Goal: Information Seeking & Learning: Learn about a topic

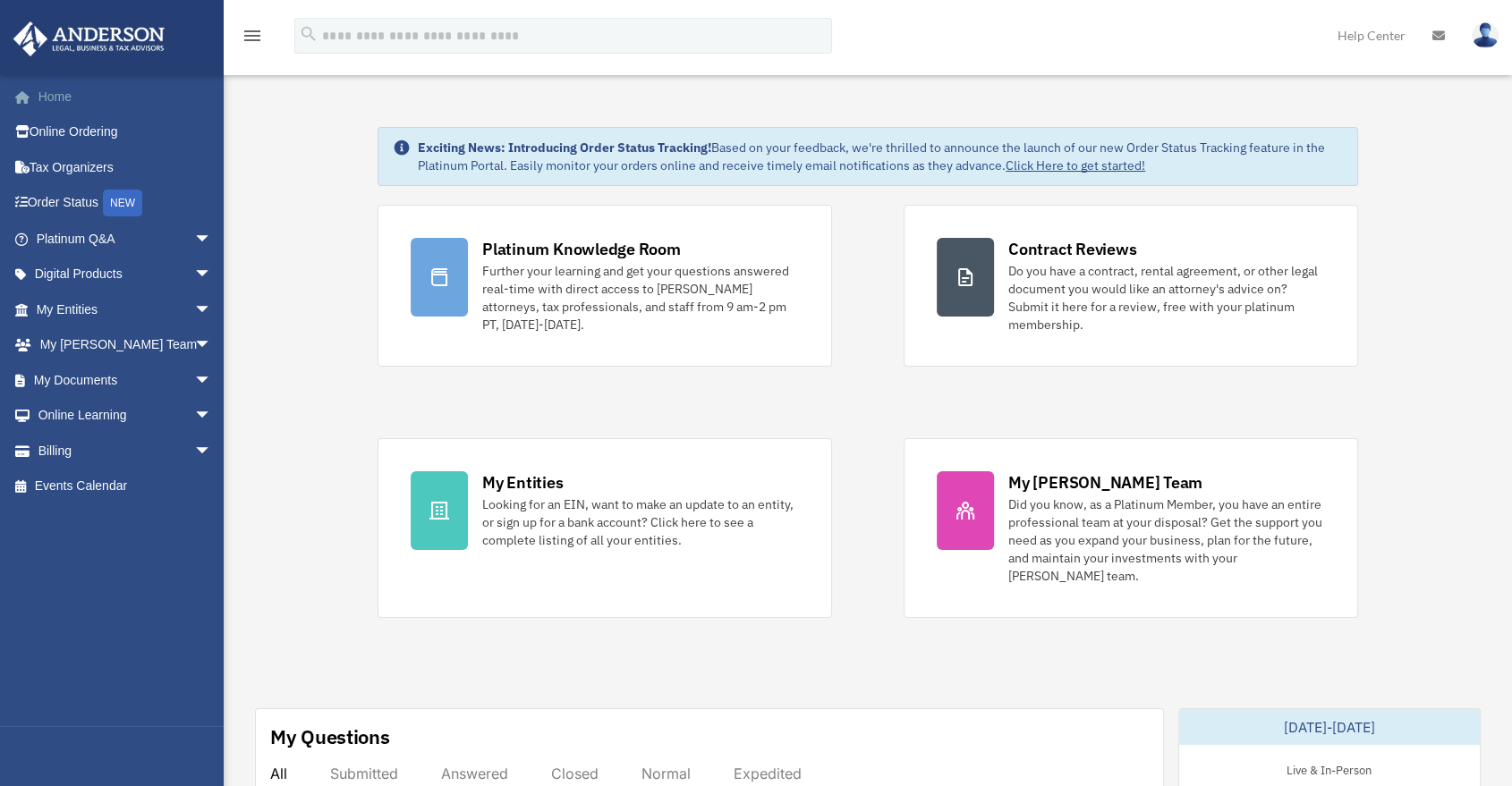
click at [171, 103] on link "Home" at bounding box center [126, 96] width 226 height 35
click at [194, 244] on span "arrow_drop_down" at bounding box center [211, 239] width 35 height 36
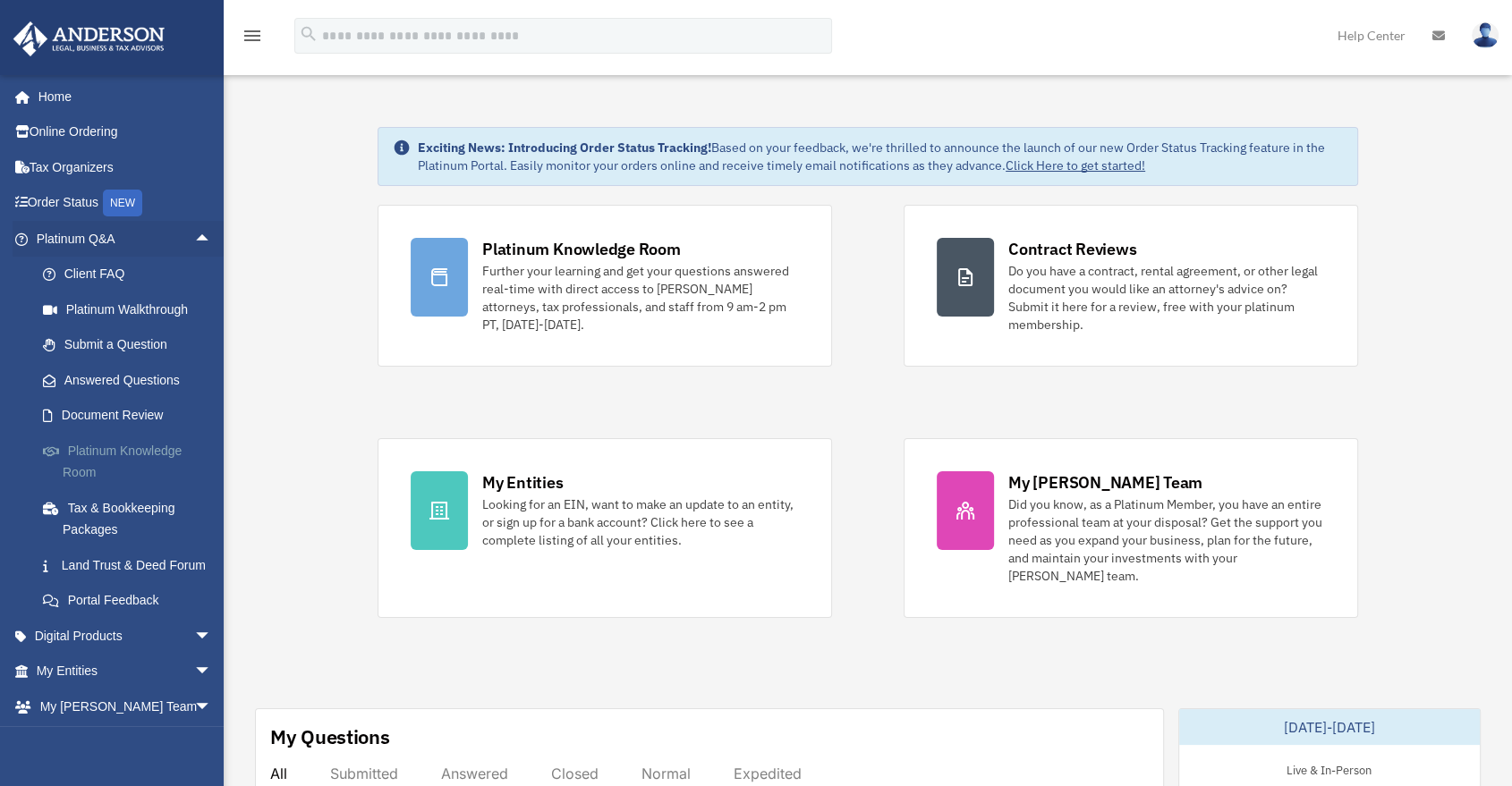
click at [160, 447] on link "Platinum Knowledge Room" at bounding box center [131, 461] width 213 height 57
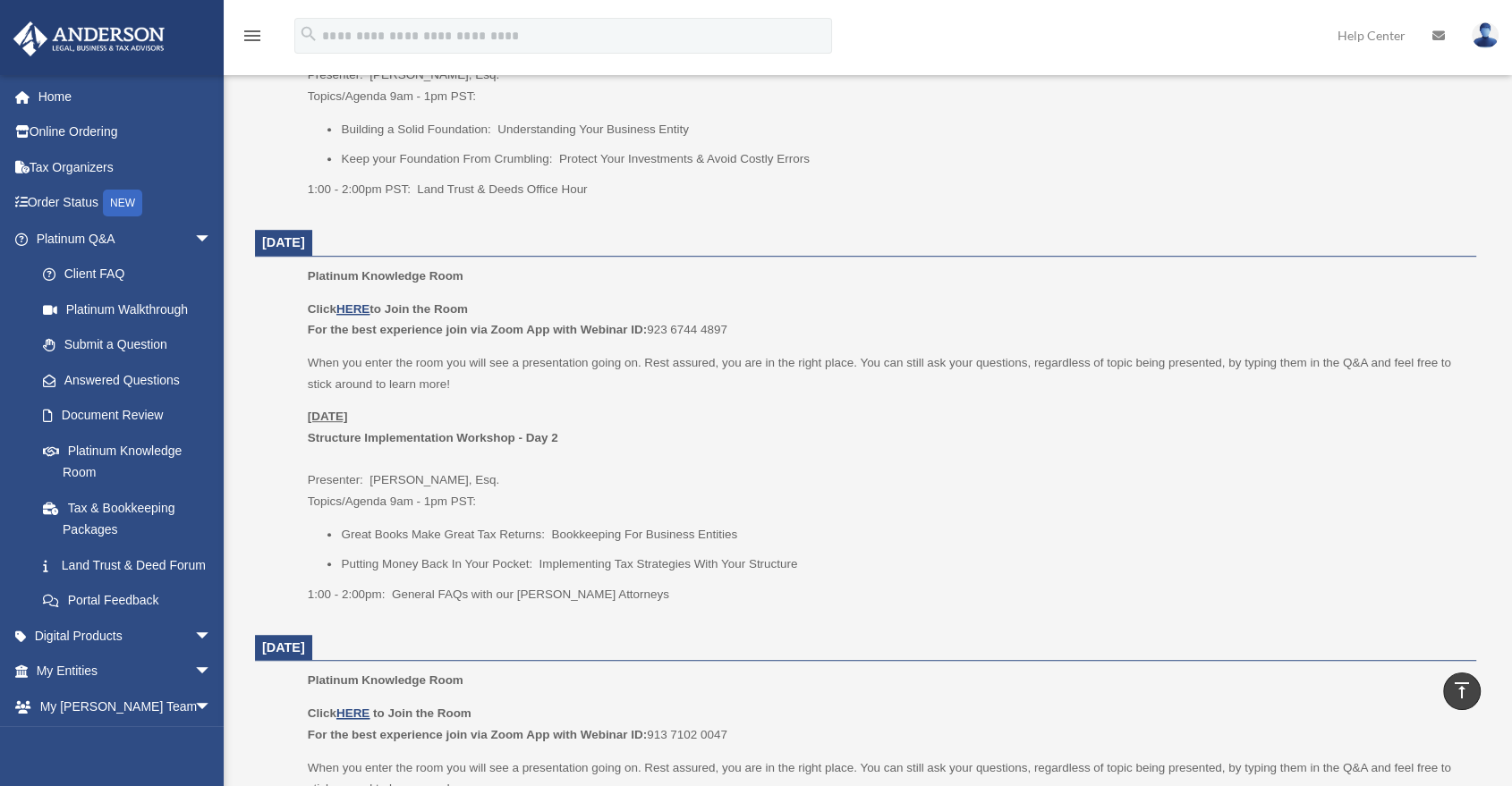
scroll to position [993, 0]
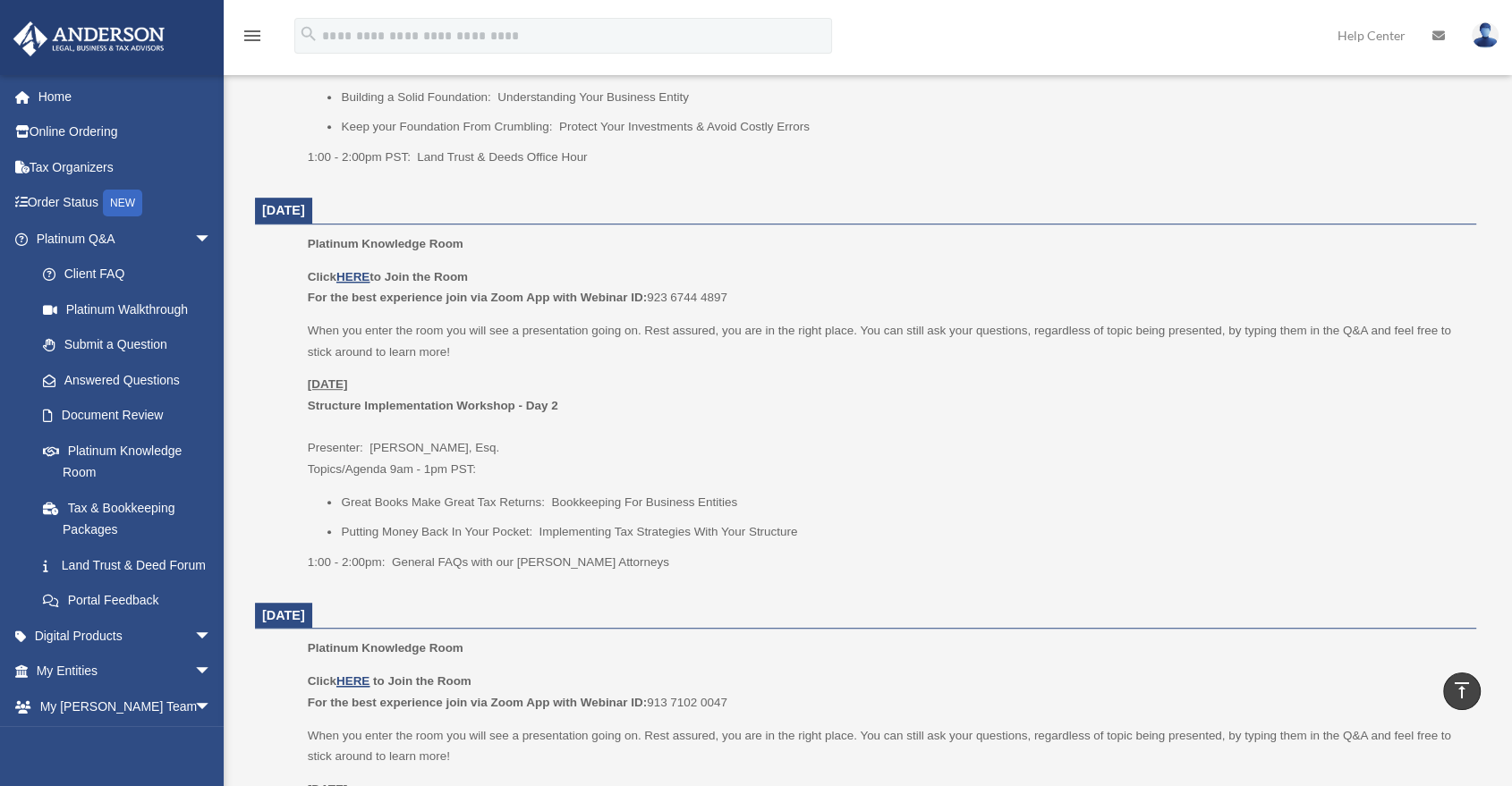
click at [591, 400] on p "Friday, August 22 Structure Implementation Workshop - Day 2 Presenter: Josh Rob…" at bounding box center [886, 425] width 1156 height 105
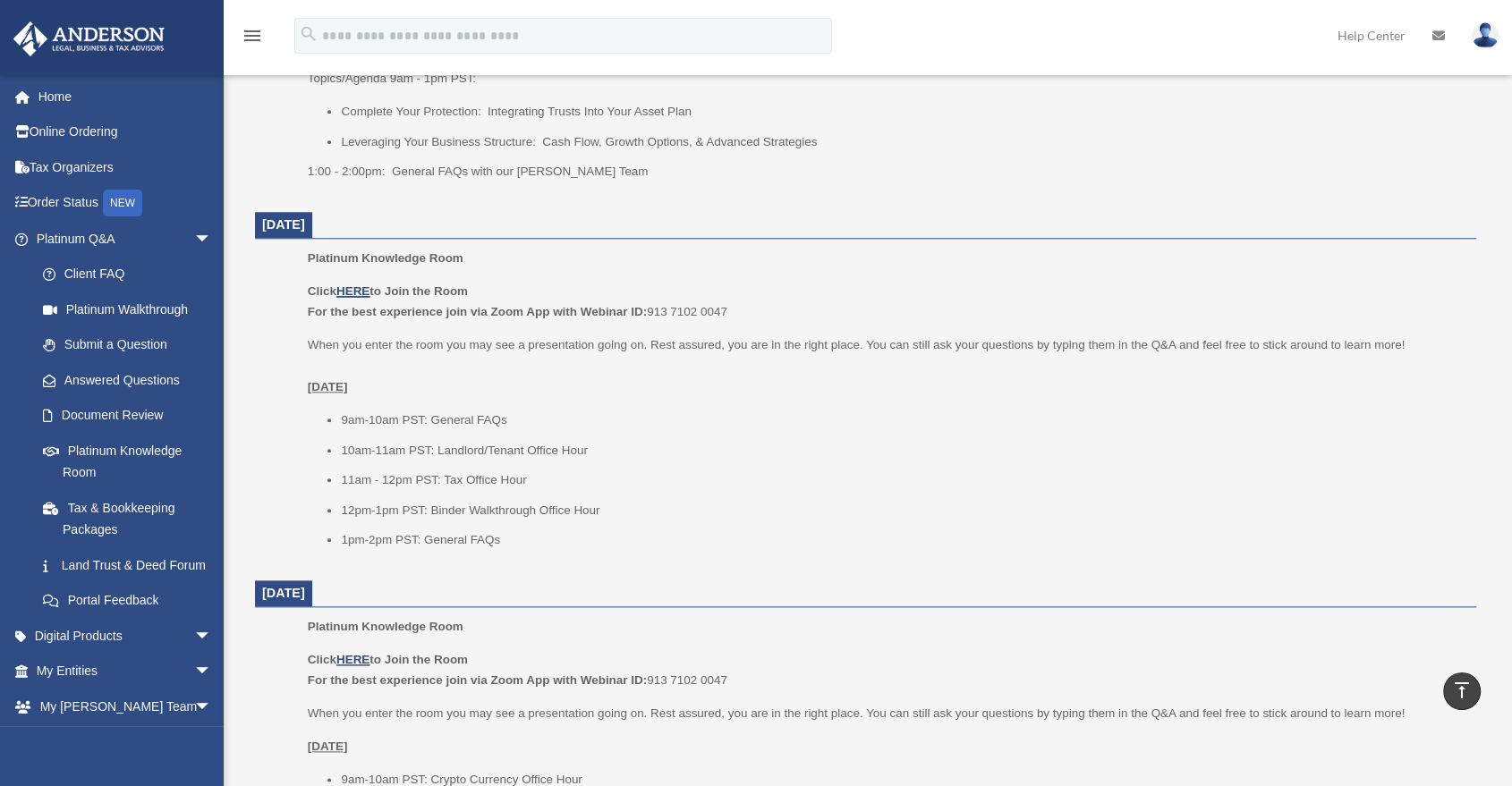
scroll to position [1688, 0]
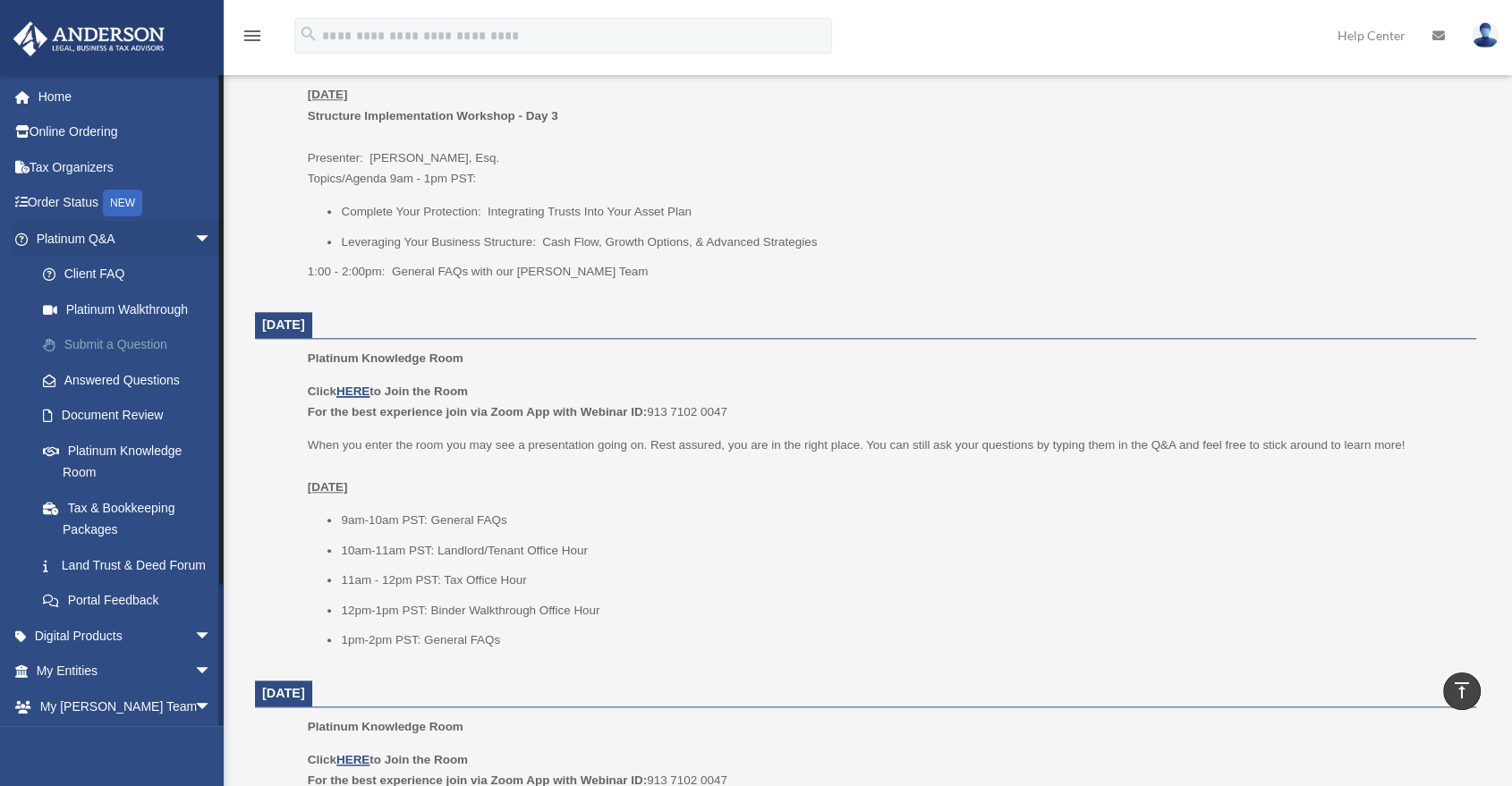
click at [141, 346] on link "Submit a Question" at bounding box center [131, 345] width 213 height 35
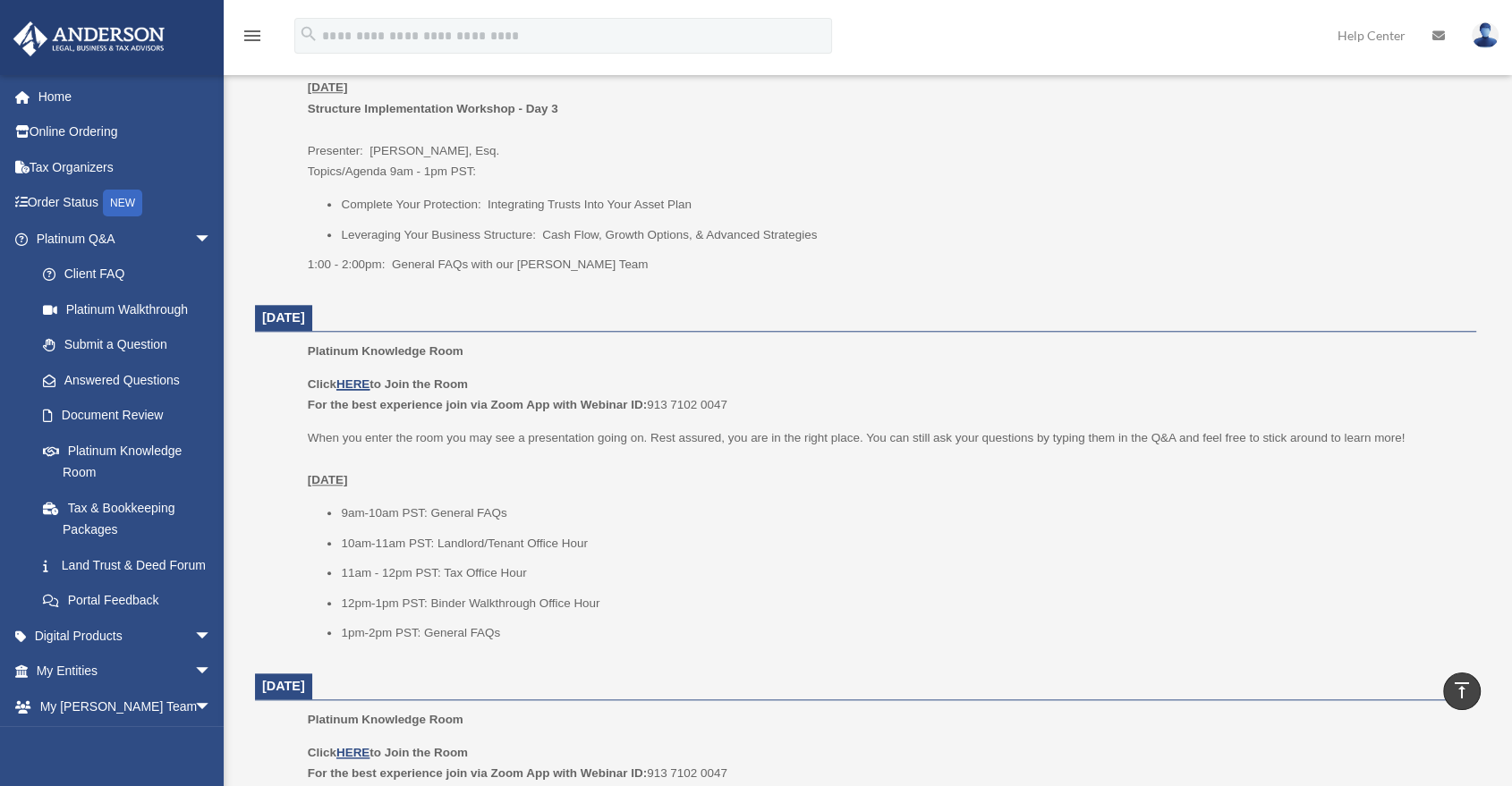
scroll to position [1788, 0]
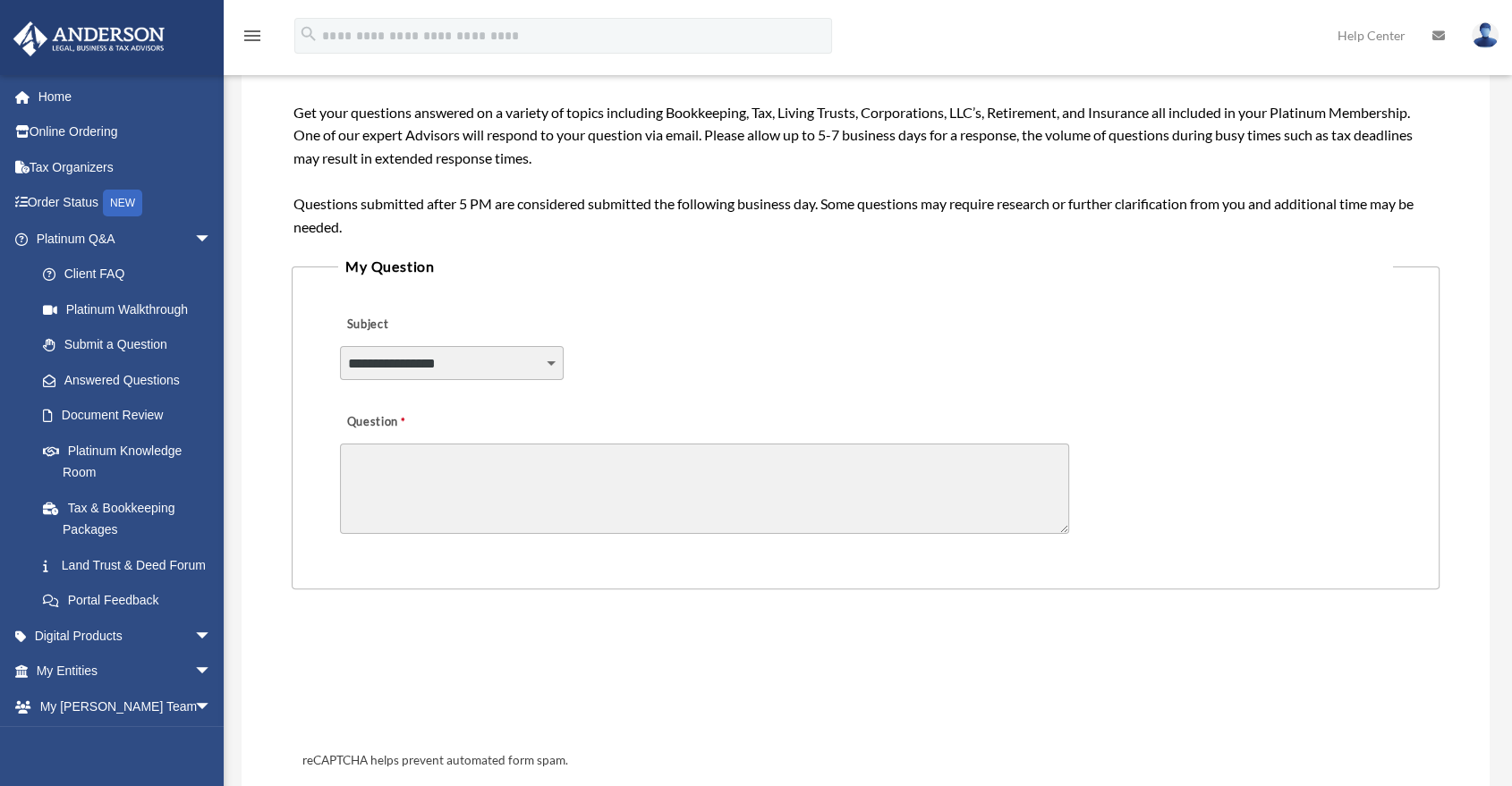
scroll to position [298, 0]
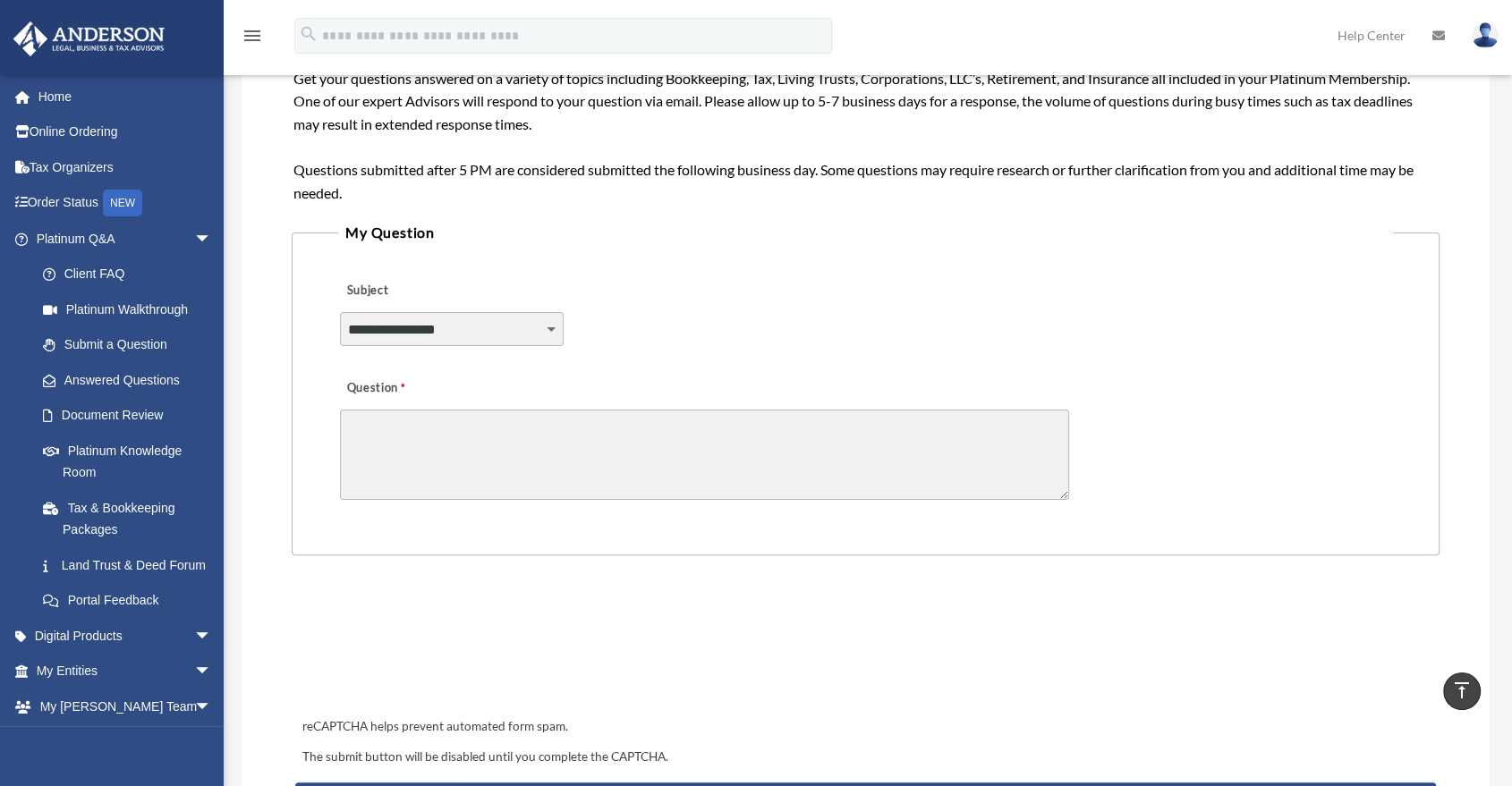
click at [406, 323] on select "**********" at bounding box center [451, 329] width 223 height 34
click at [791, 427] on textarea "Question" at bounding box center [705, 455] width 729 height 90
click at [793, 367] on div "Question" at bounding box center [865, 437] width 1055 height 143
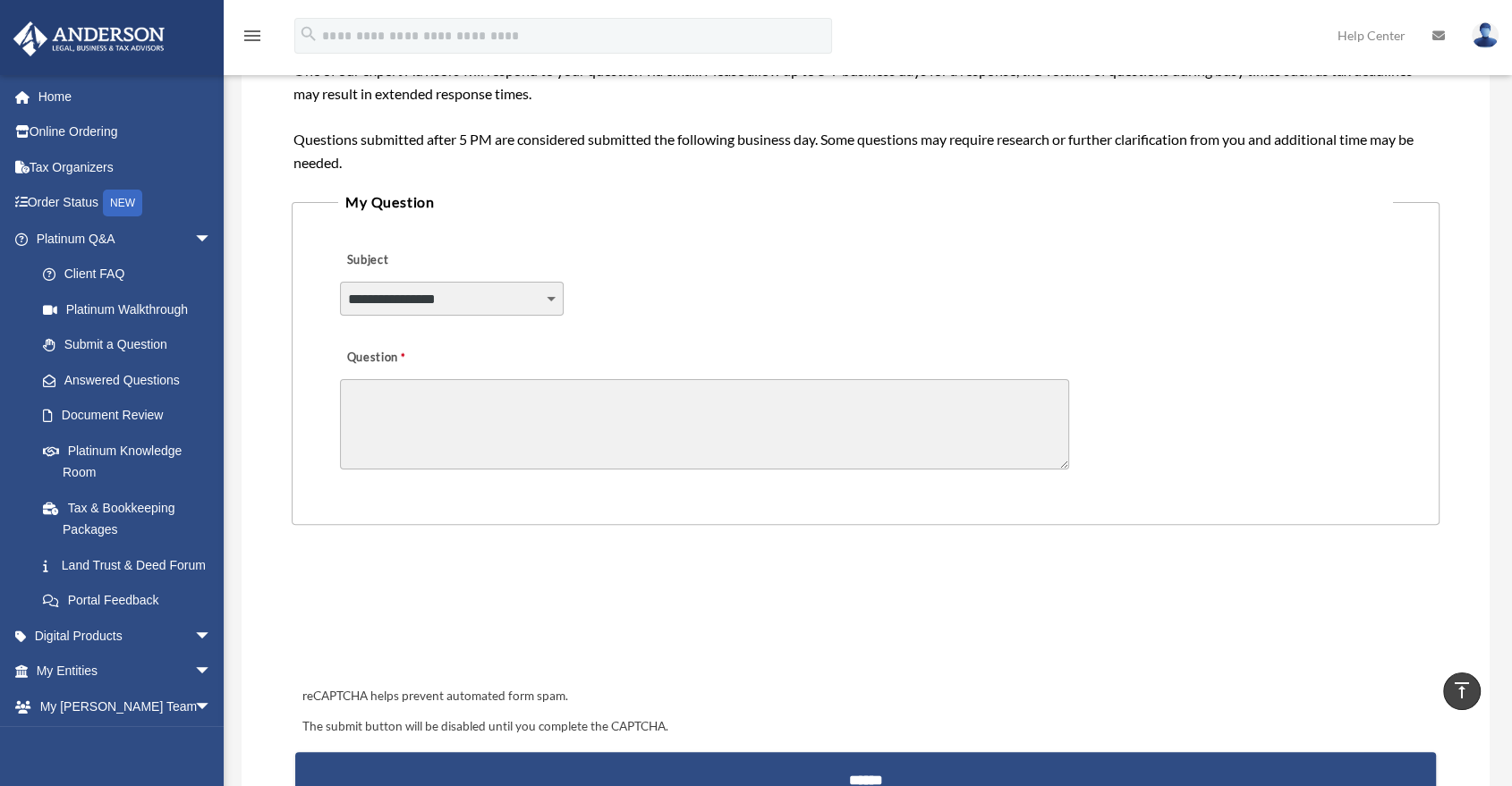
scroll to position [334, 0]
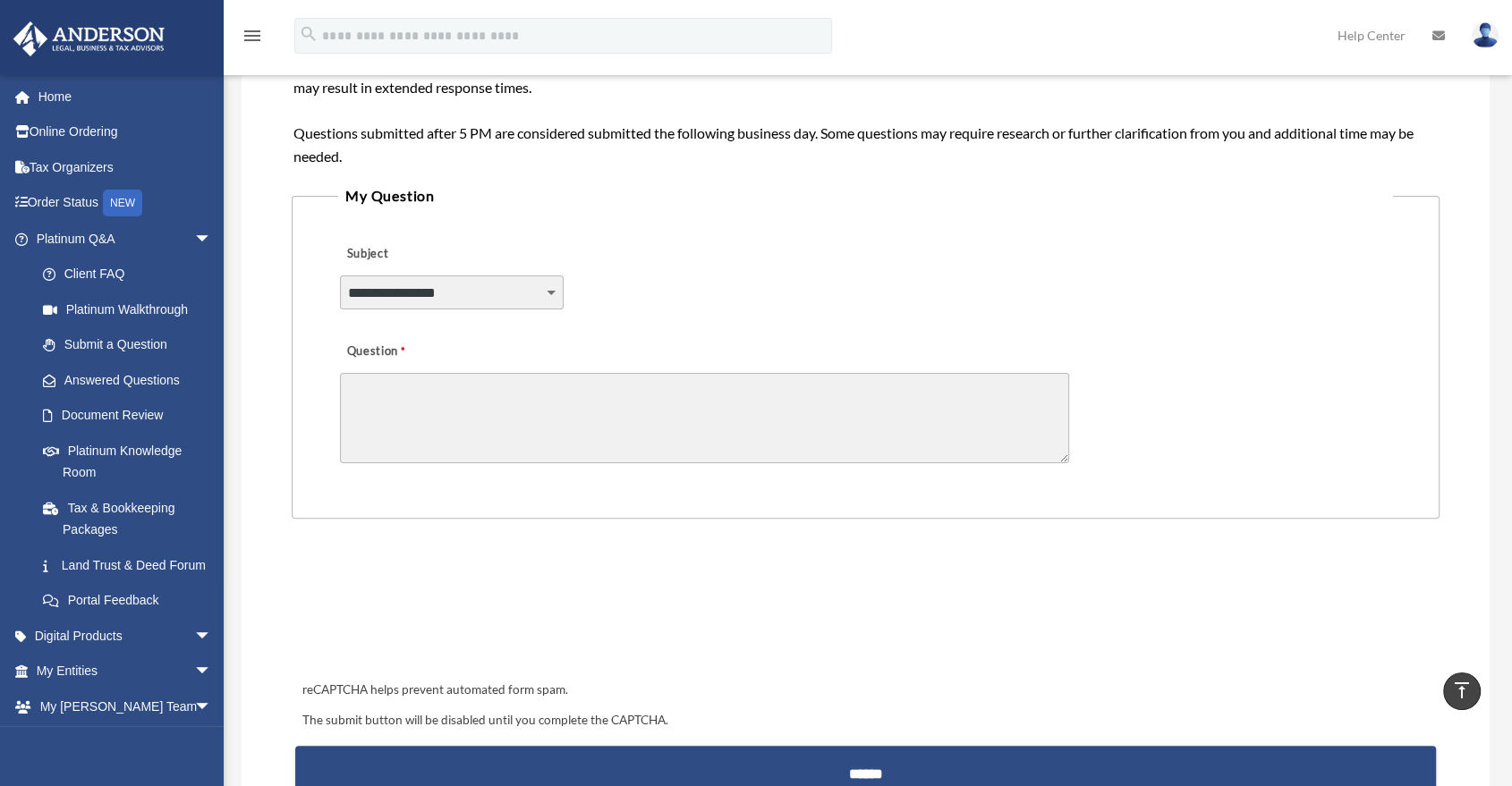
click at [517, 284] on select "**********" at bounding box center [451, 292] width 223 height 34
click at [962, 194] on legend "My Question" at bounding box center [865, 196] width 1055 height 25
click at [122, 424] on link "Document Review" at bounding box center [131, 416] width 213 height 35
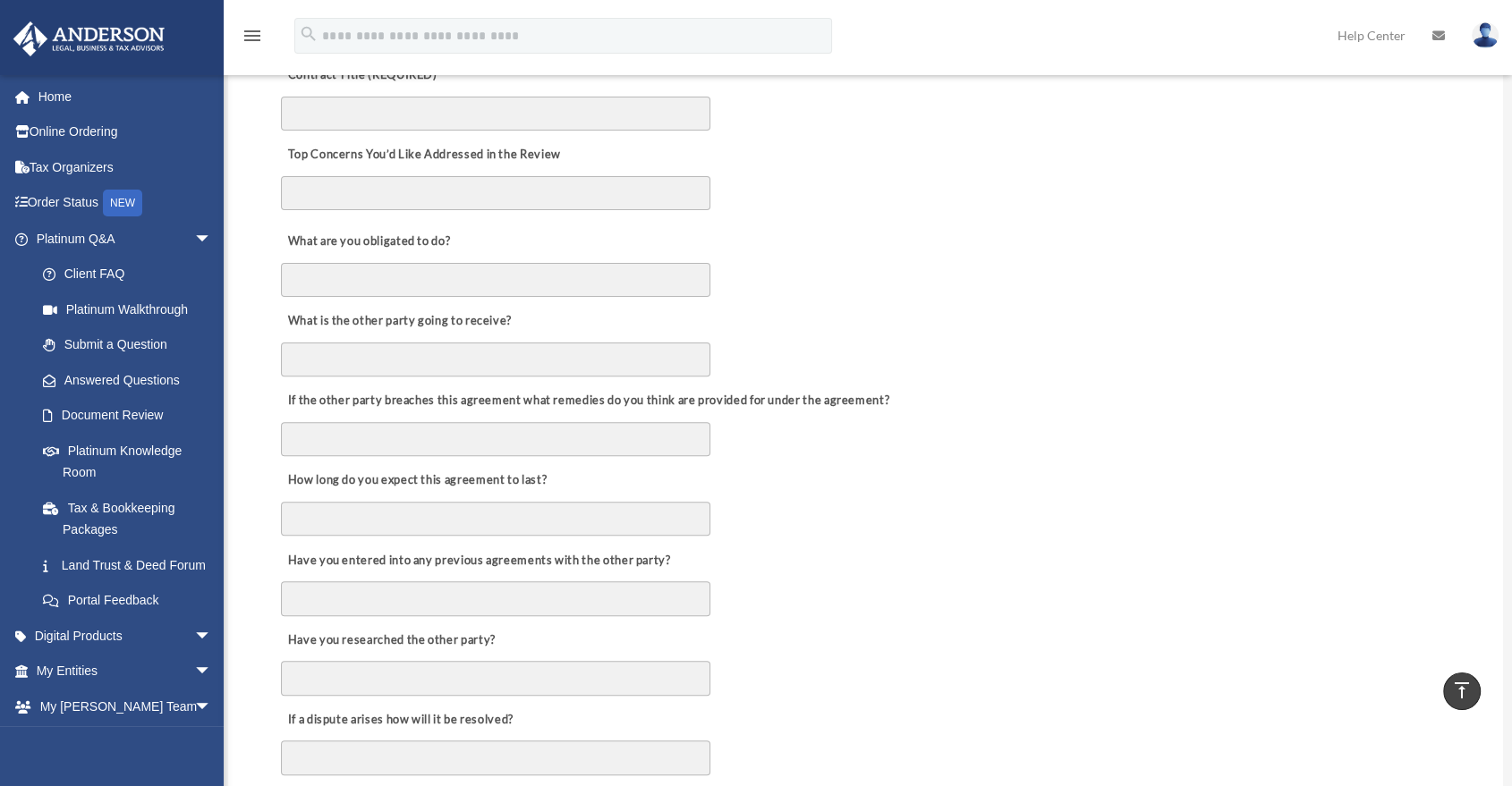
scroll to position [533, 0]
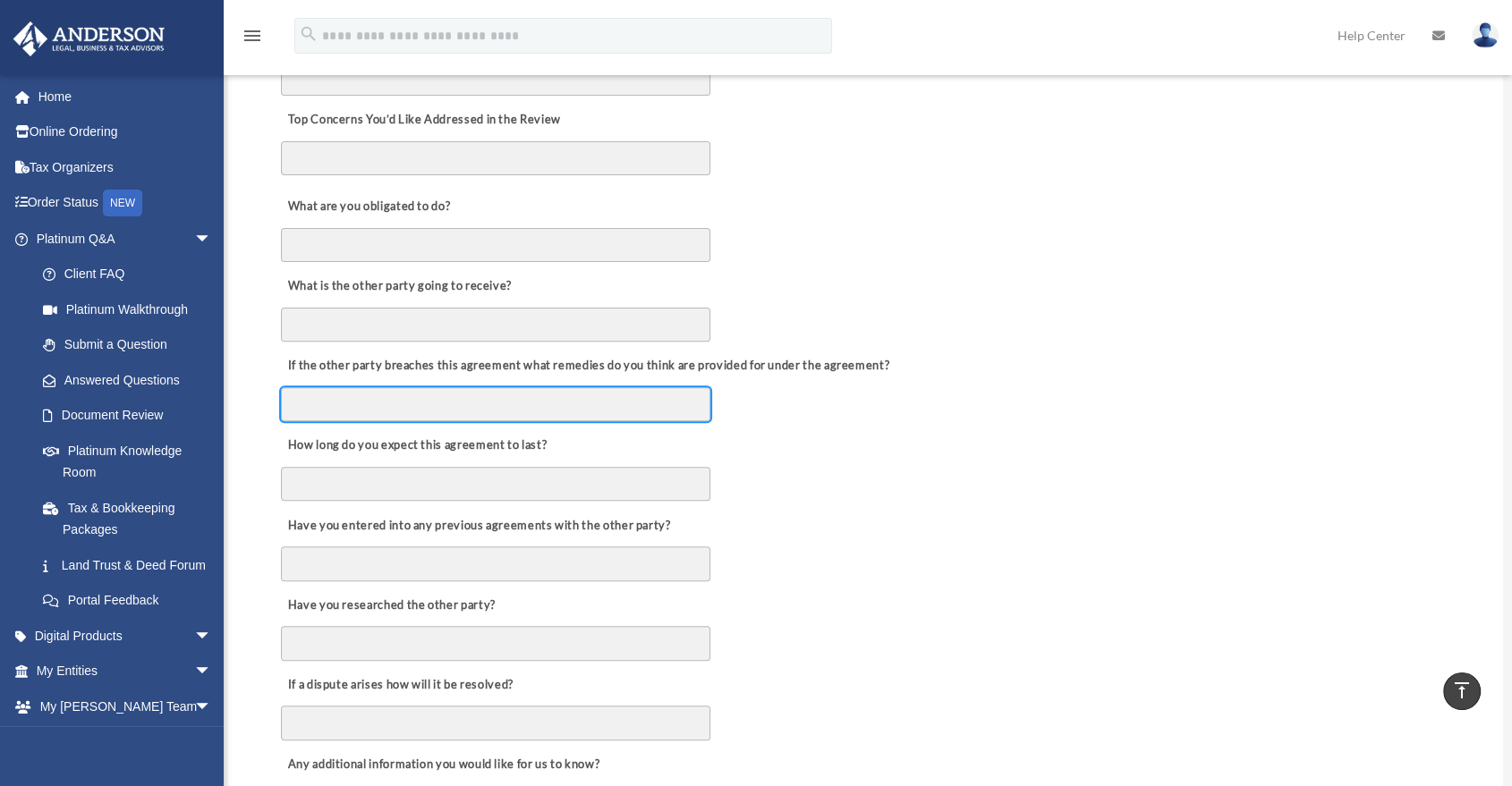
click at [656, 414] on input "If the other party breaches this agreement what remedies do you think are provi…" at bounding box center [495, 404] width 430 height 34
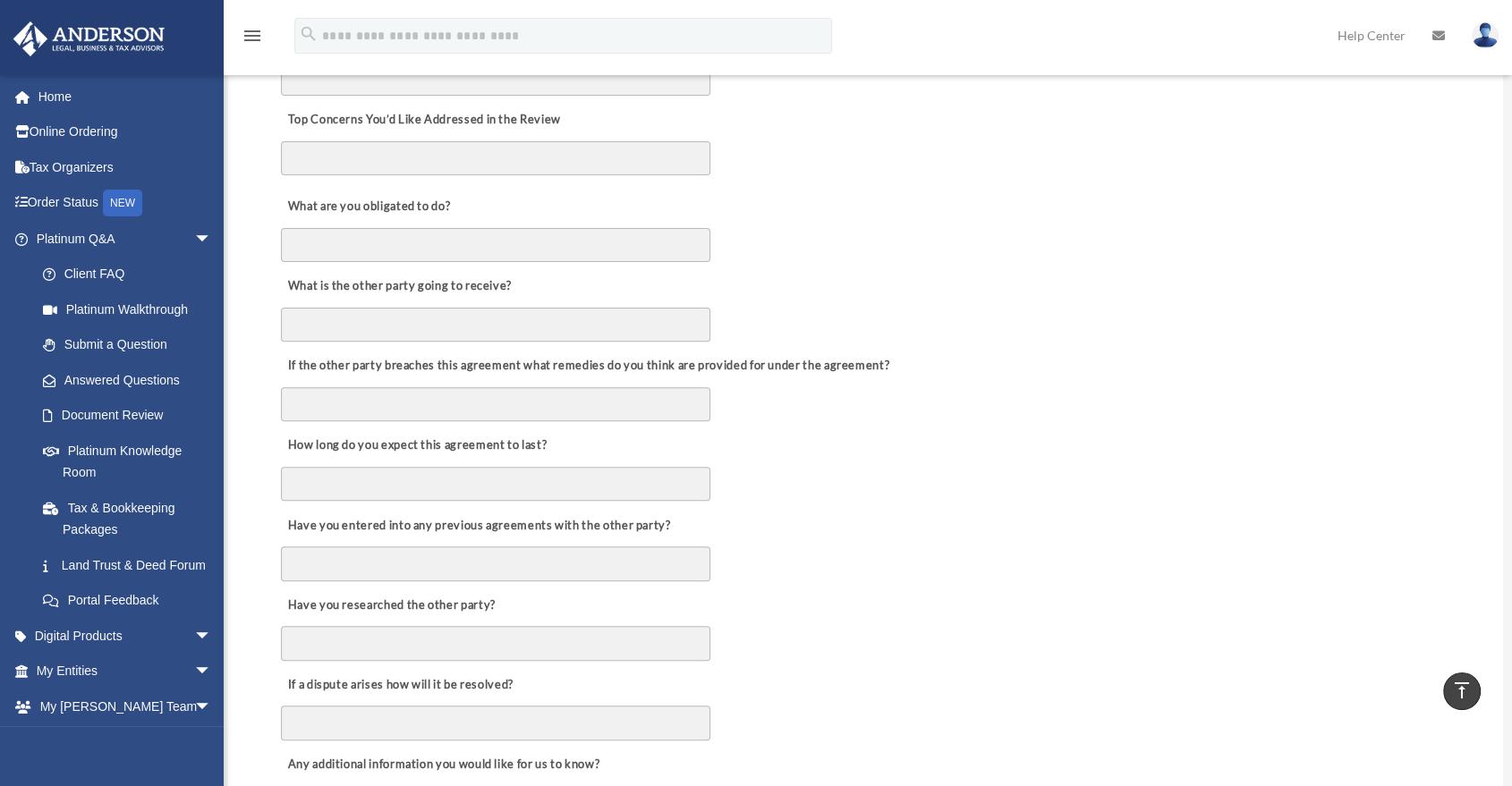
click at [779, 422] on div "How long do you expect this agreement to last?" at bounding box center [865, 462] width 1173 height 80
click at [779, 424] on div "How long do you expect this agreement to last?" at bounding box center [865, 462] width 1173 height 80
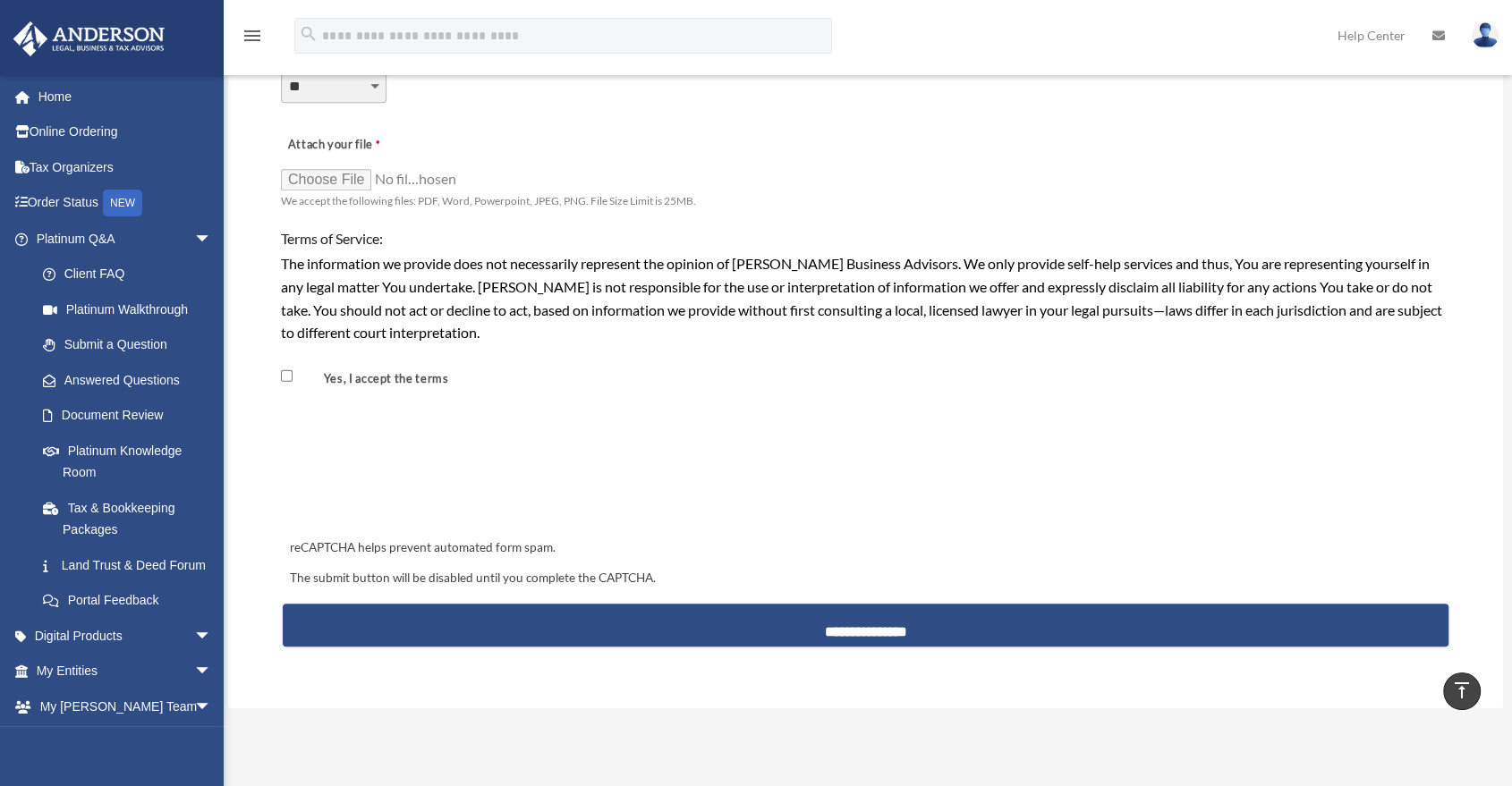
scroll to position [1427, 0]
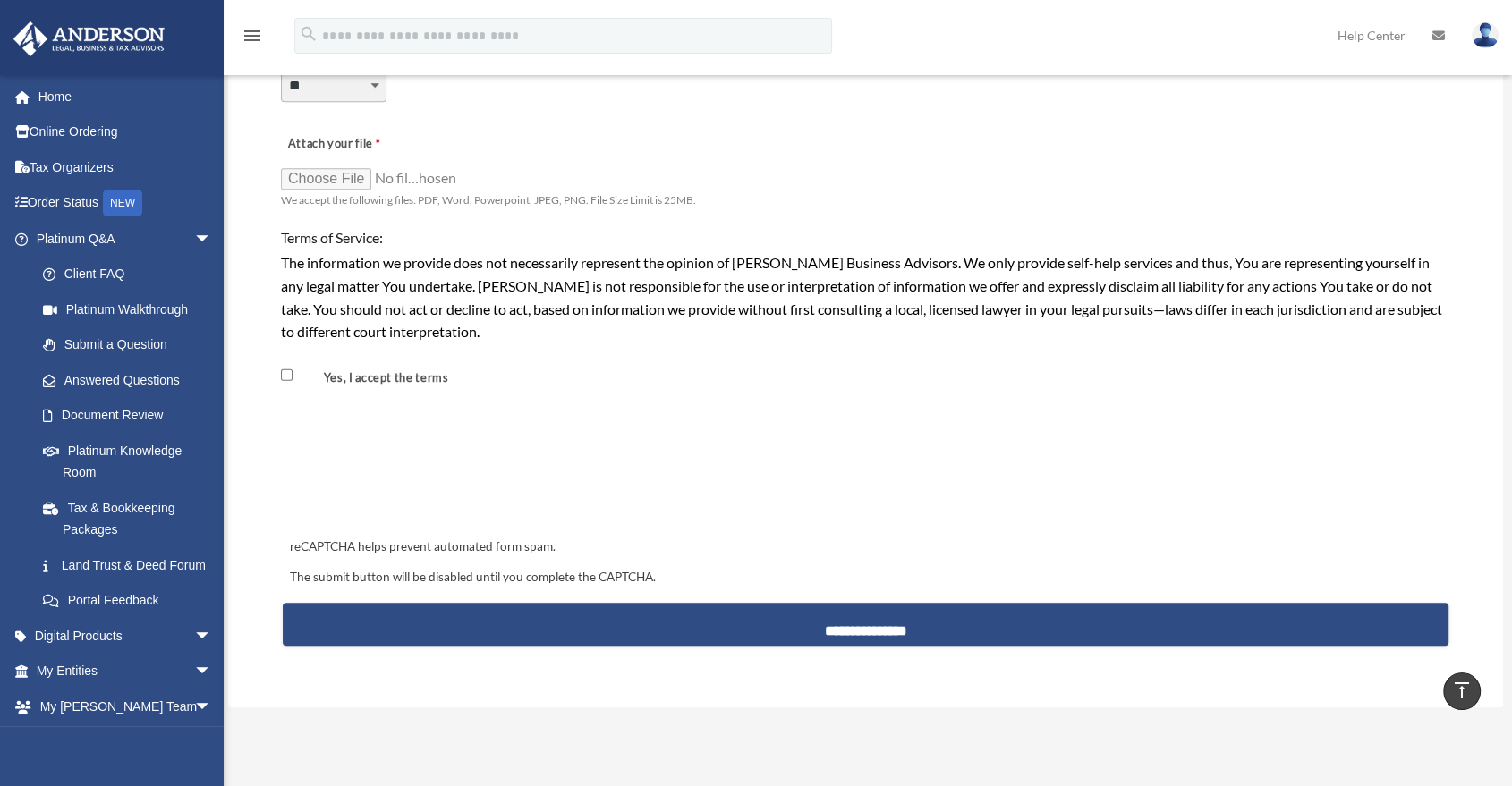
click at [540, 362] on div "Yes, I accept the terms" at bounding box center [865, 368] width 1173 height 48
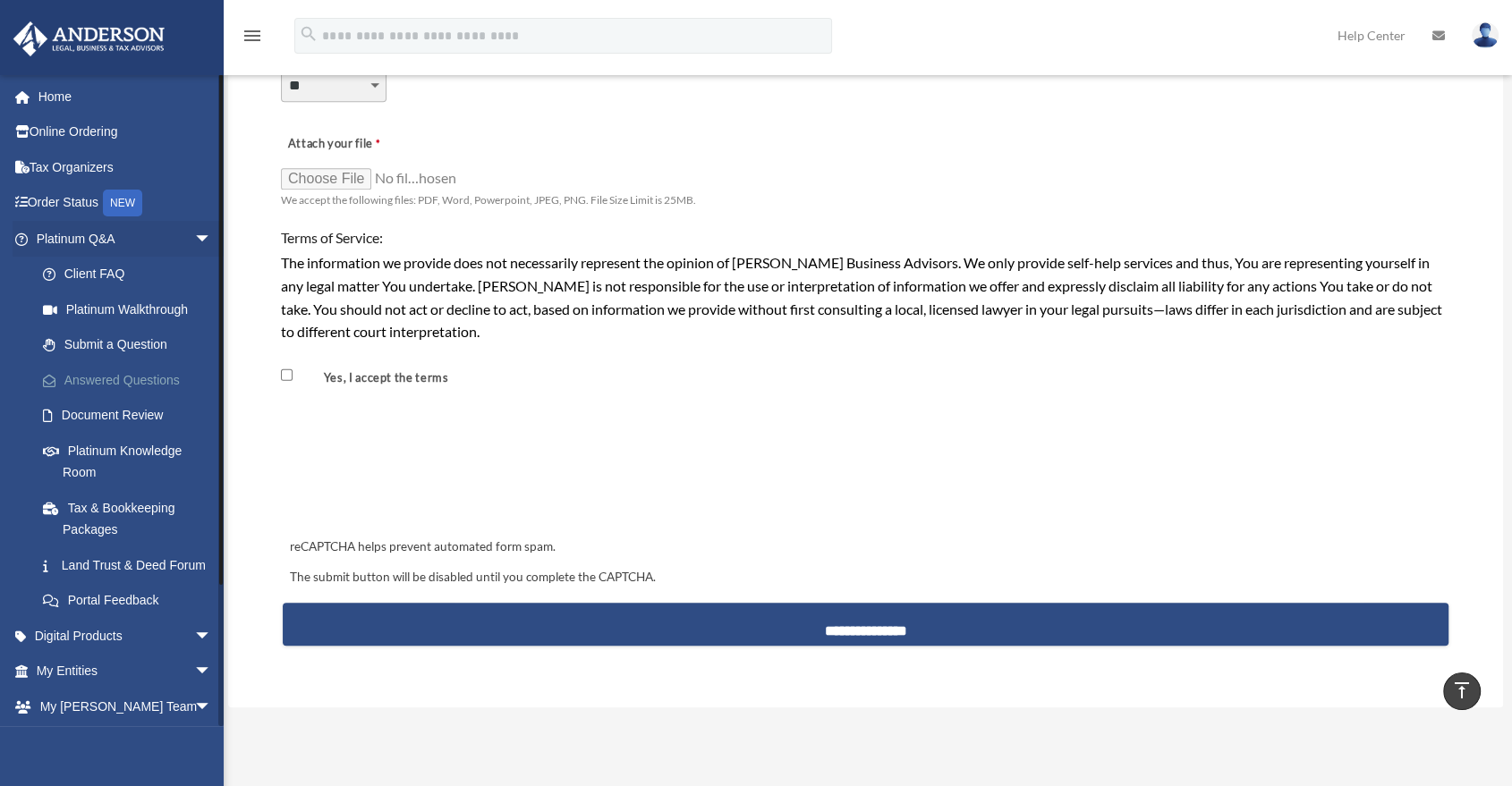
click at [125, 377] on link "Answered Questions" at bounding box center [131, 380] width 213 height 35
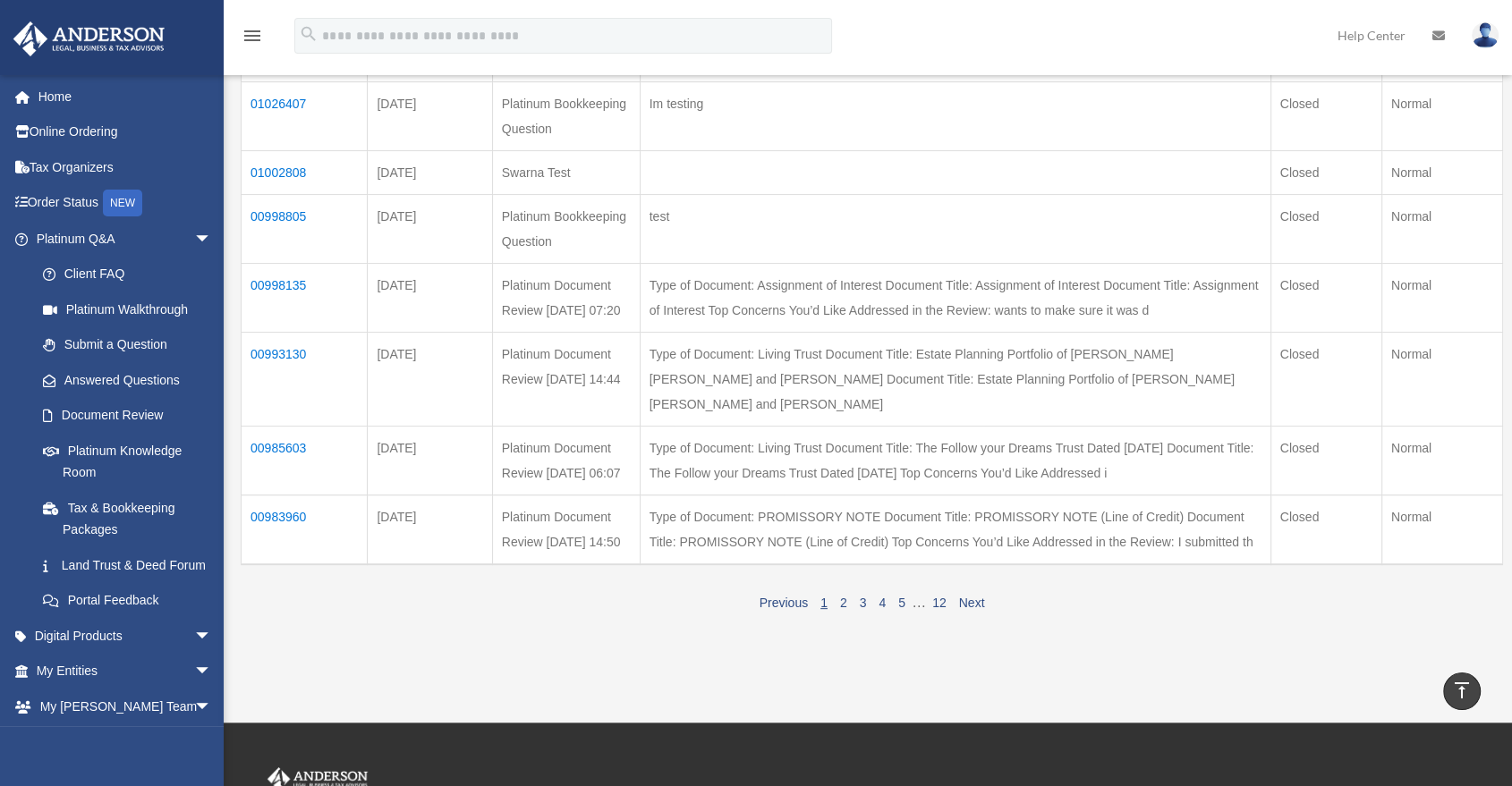
scroll to position [496, 0]
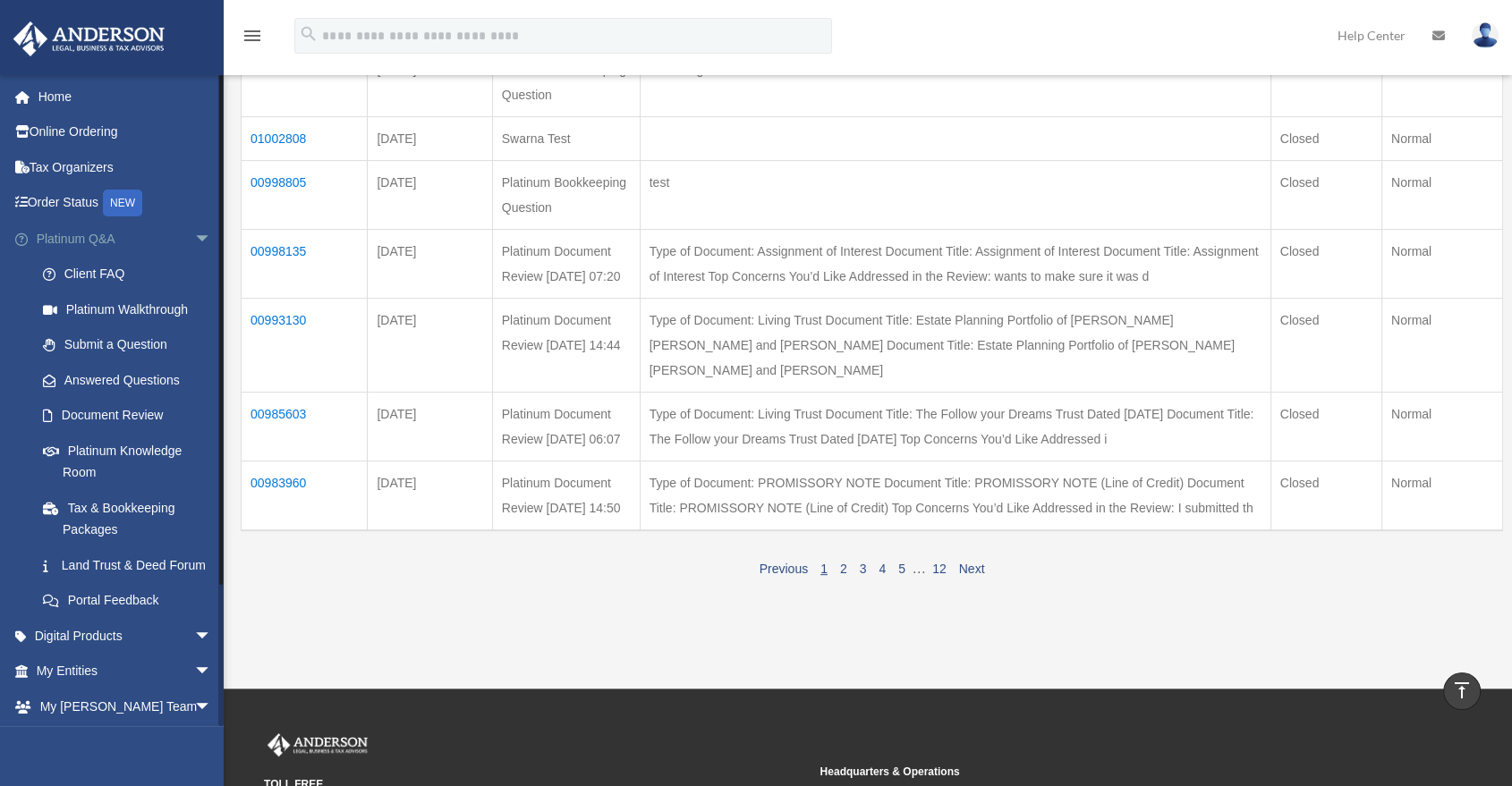
click at [194, 234] on span "arrow_drop_down" at bounding box center [211, 239] width 35 height 36
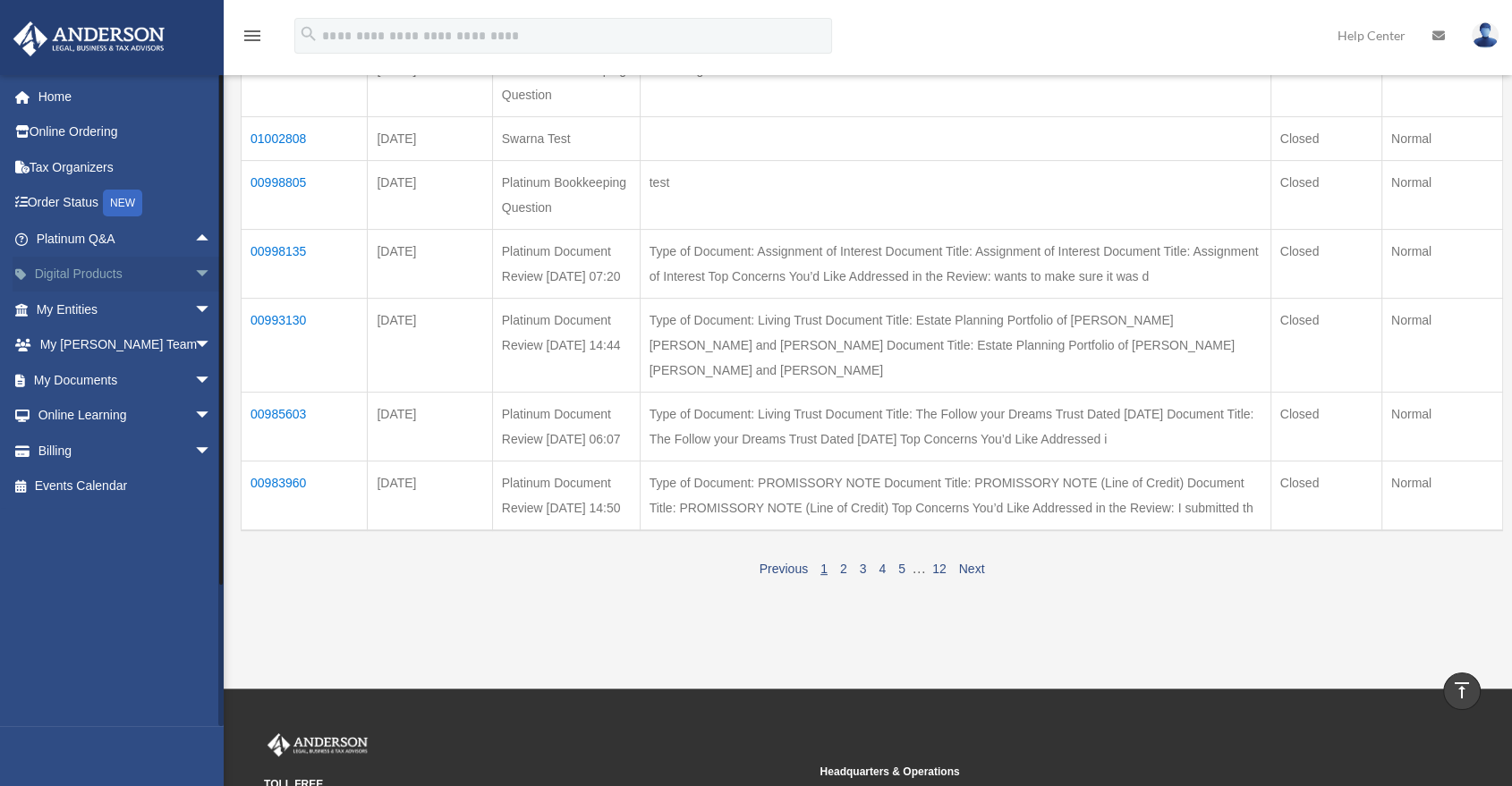
click at [194, 273] on span "arrow_drop_down" at bounding box center [211, 274] width 35 height 36
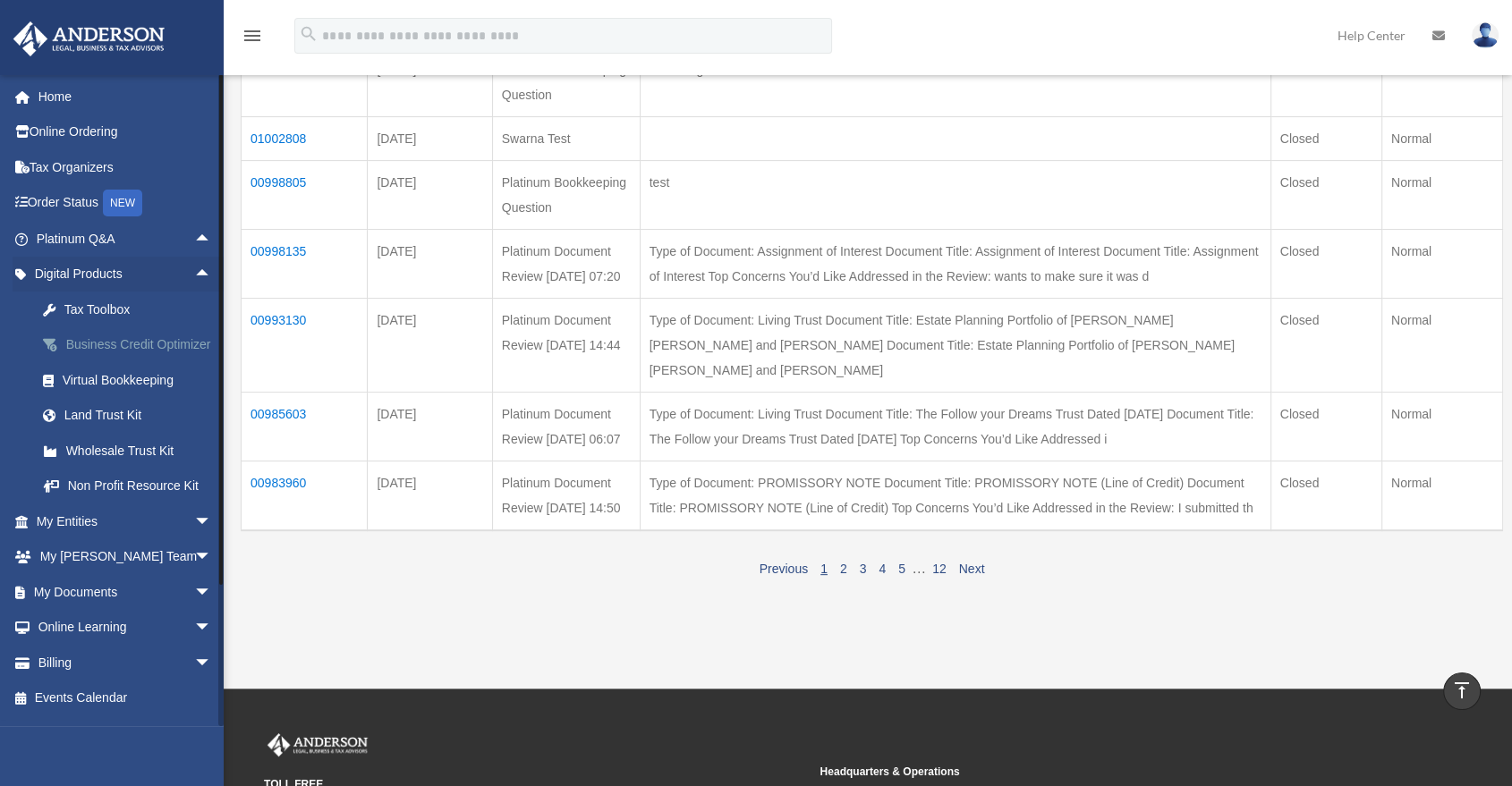
click at [129, 356] on div "Business Credit Optimizer" at bounding box center [140, 344] width 154 height 23
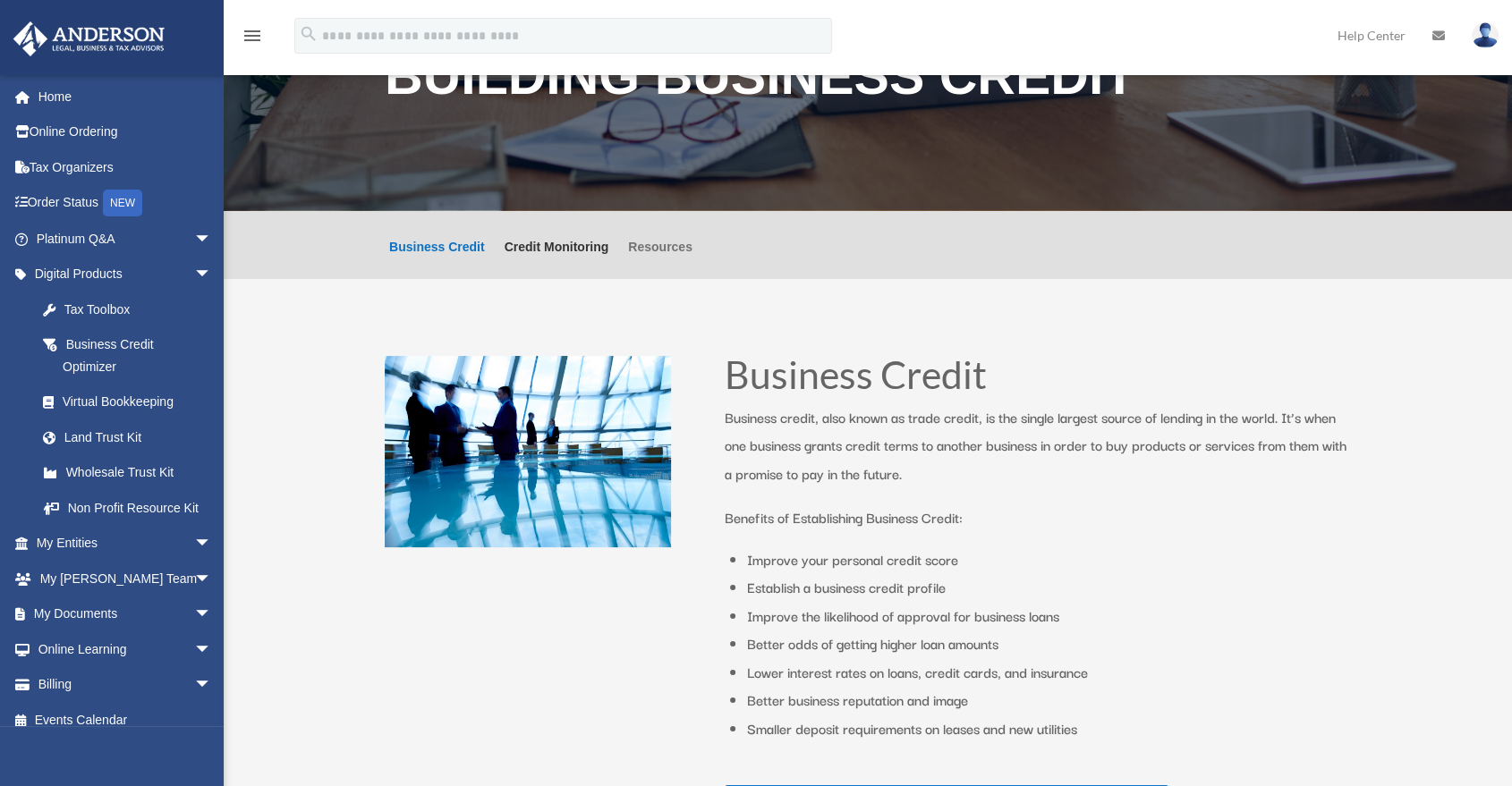
scroll to position [99, 0]
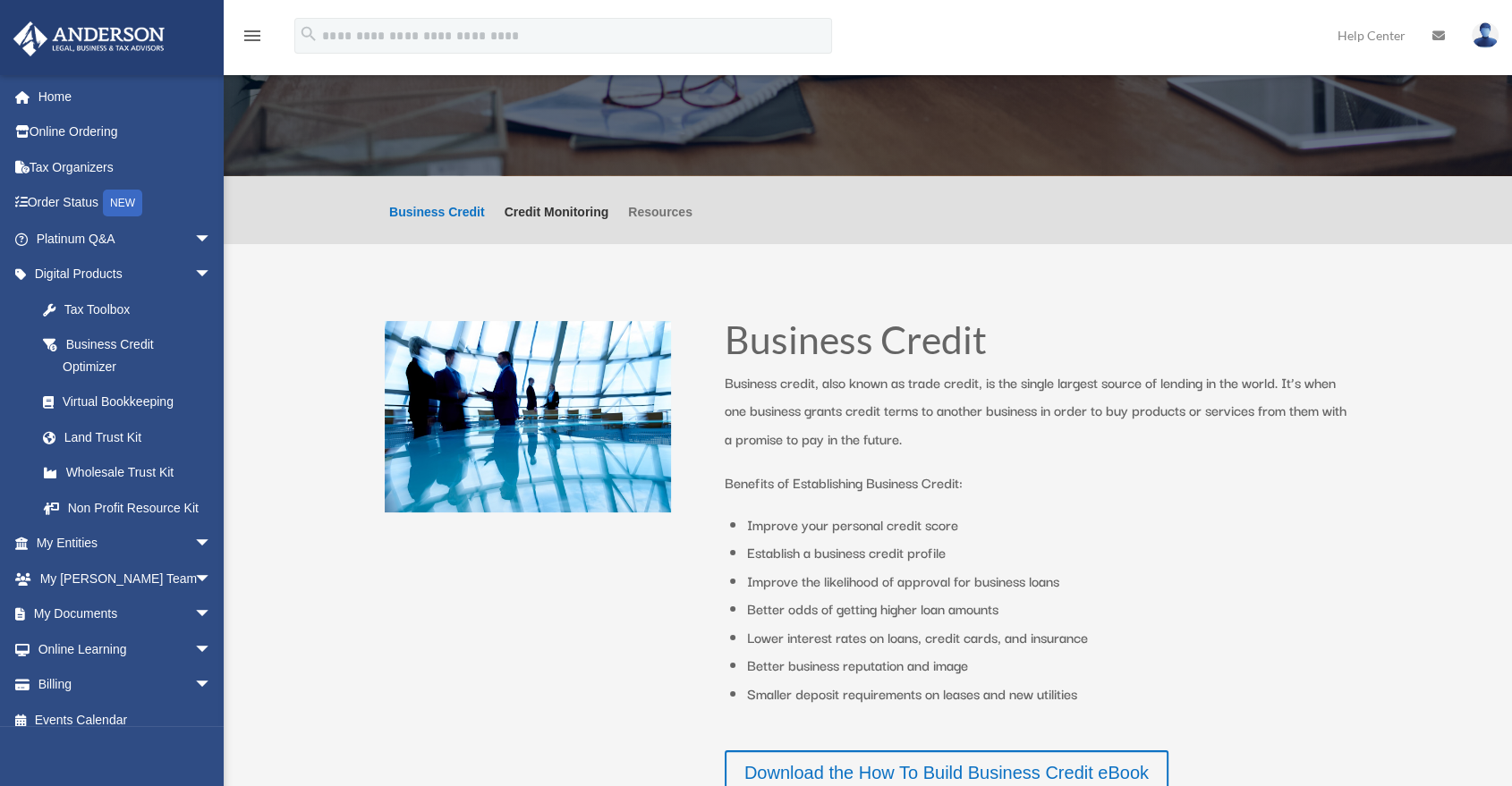
click at [672, 225] on link "Resources" at bounding box center [661, 224] width 65 height 38
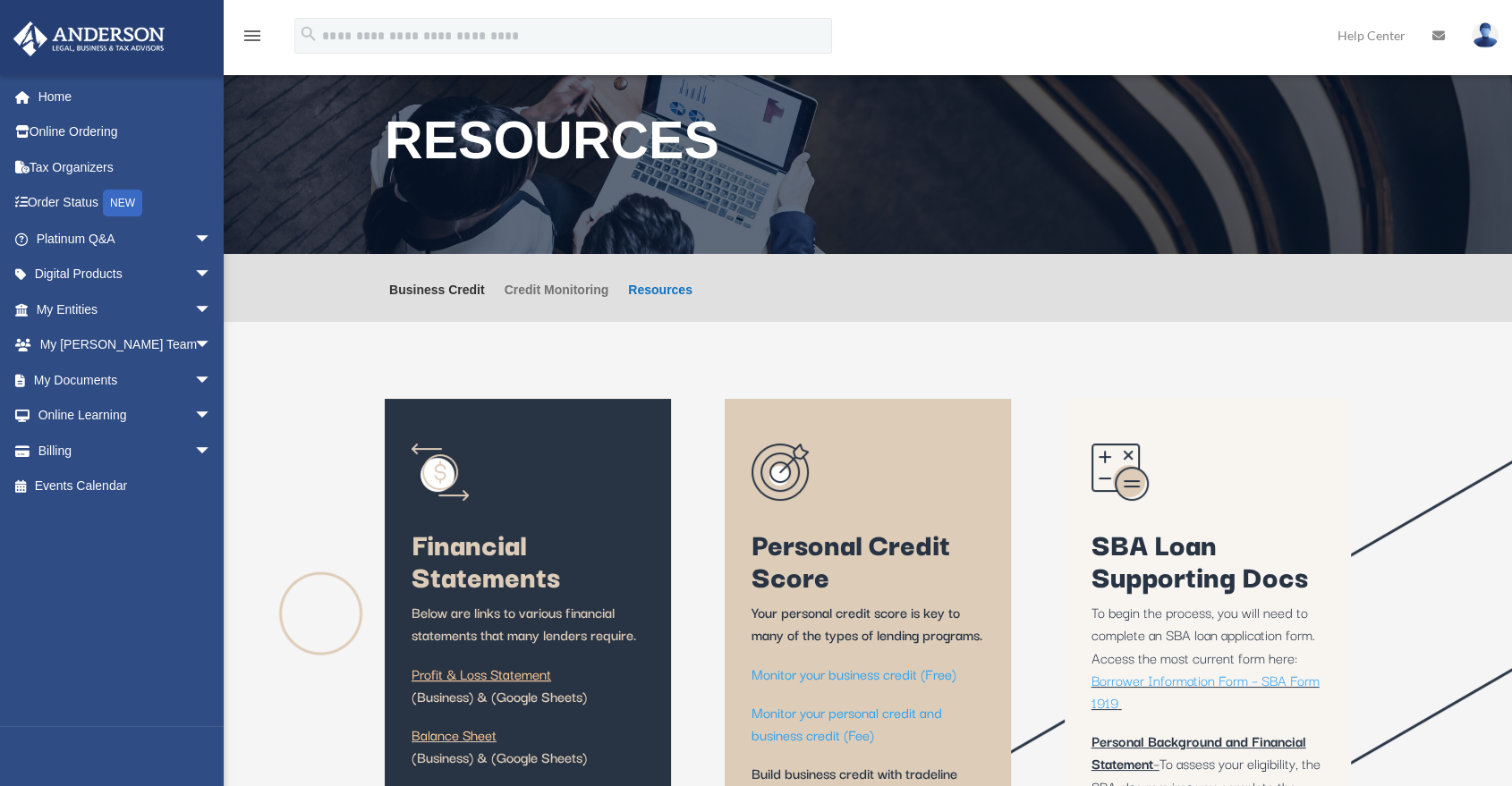
click at [573, 301] on link "Credit Monitoring" at bounding box center [556, 302] width 104 height 38
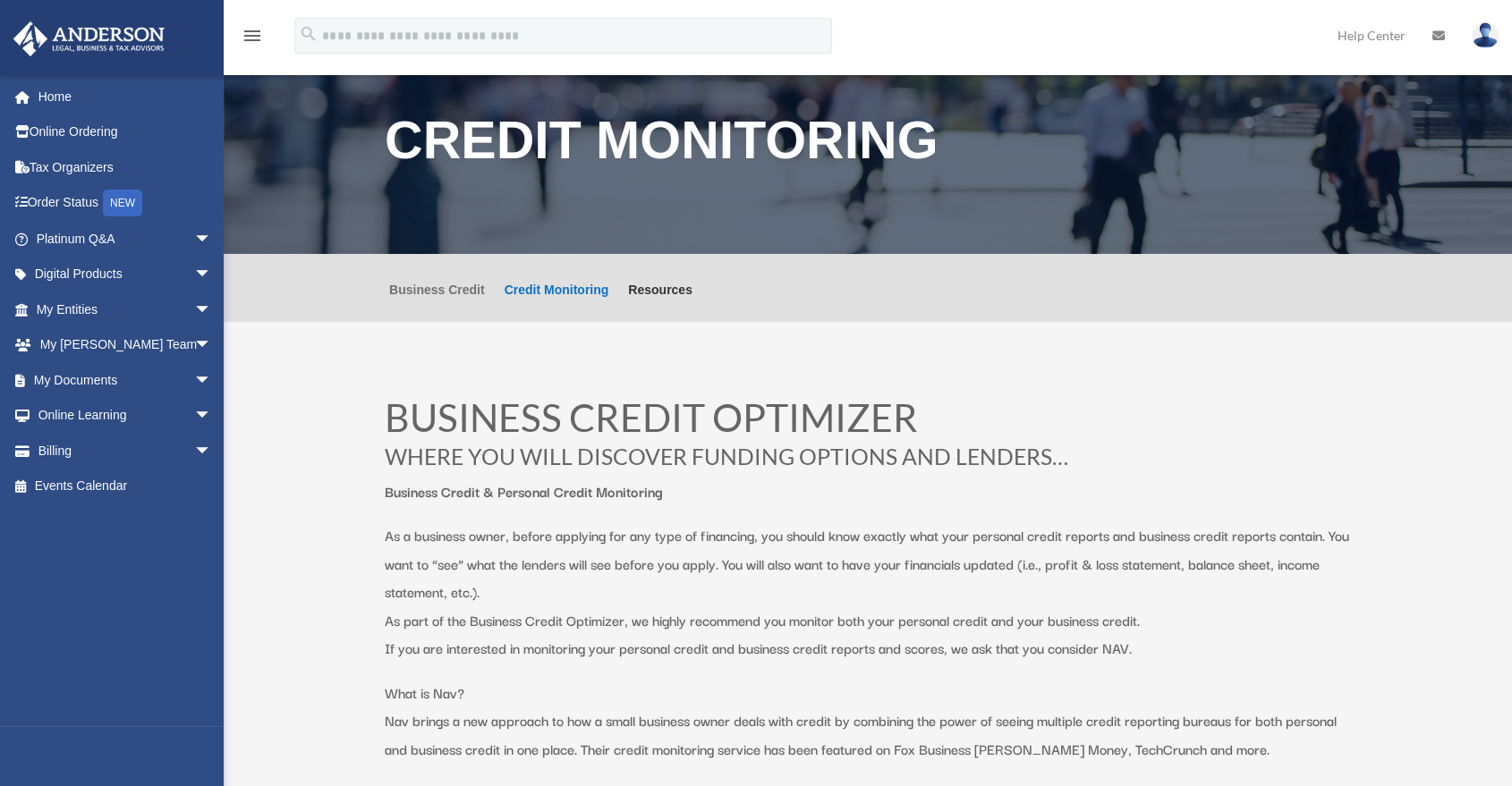
click at [446, 288] on link "Business Credit" at bounding box center [436, 302] width 95 height 38
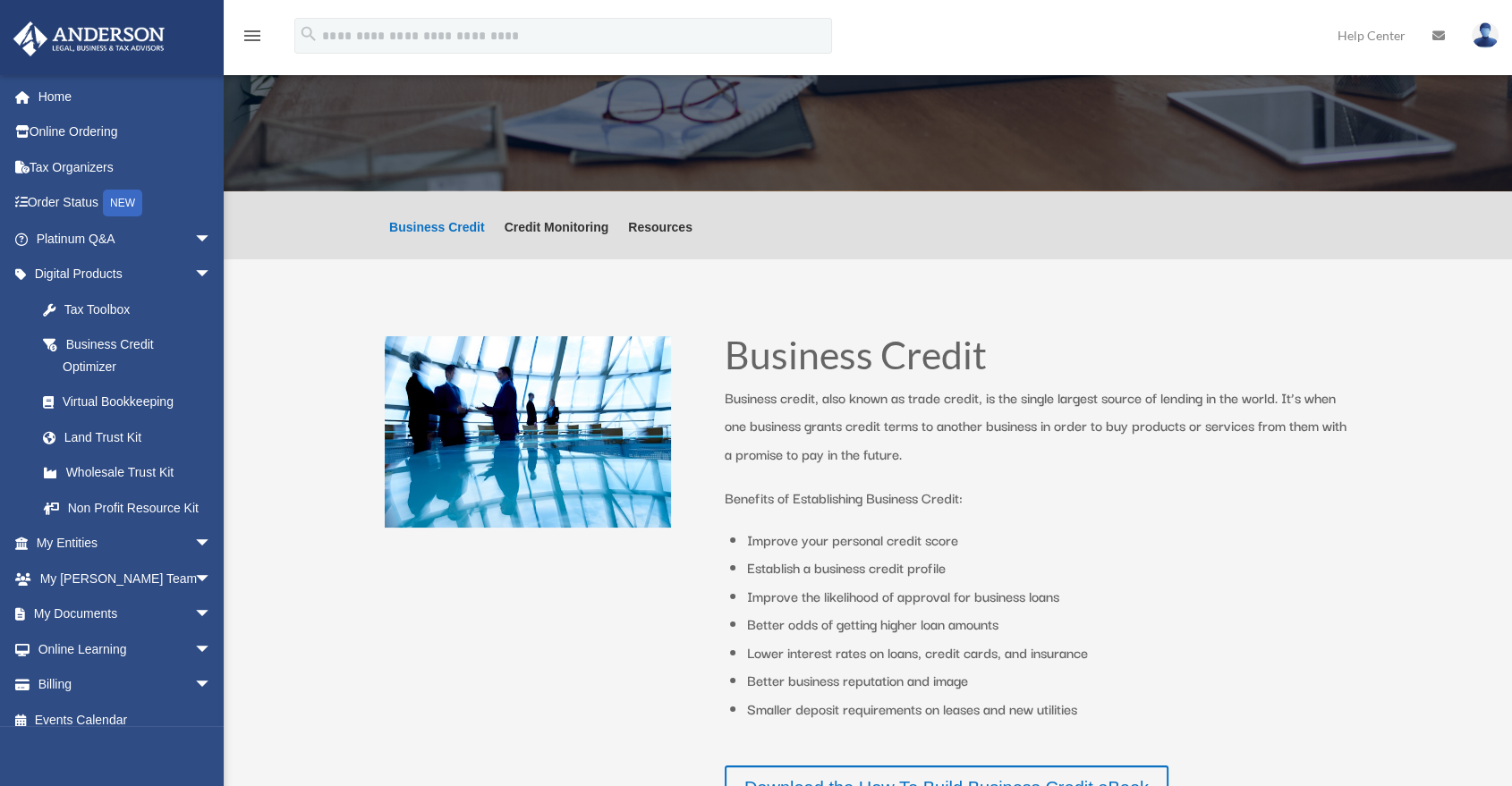
scroll to position [198, 0]
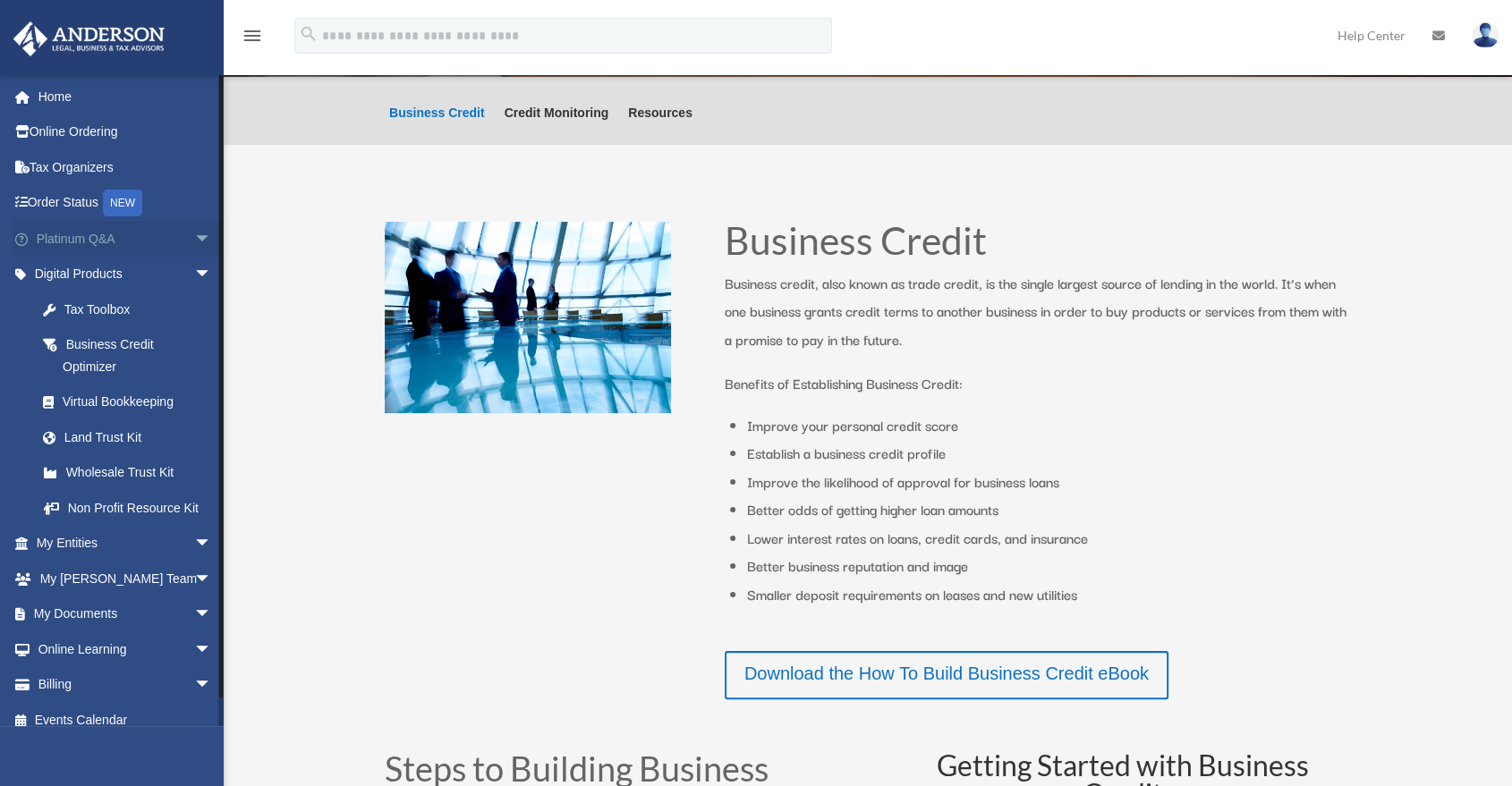
click at [195, 242] on span "arrow_drop_down" at bounding box center [211, 239] width 35 height 36
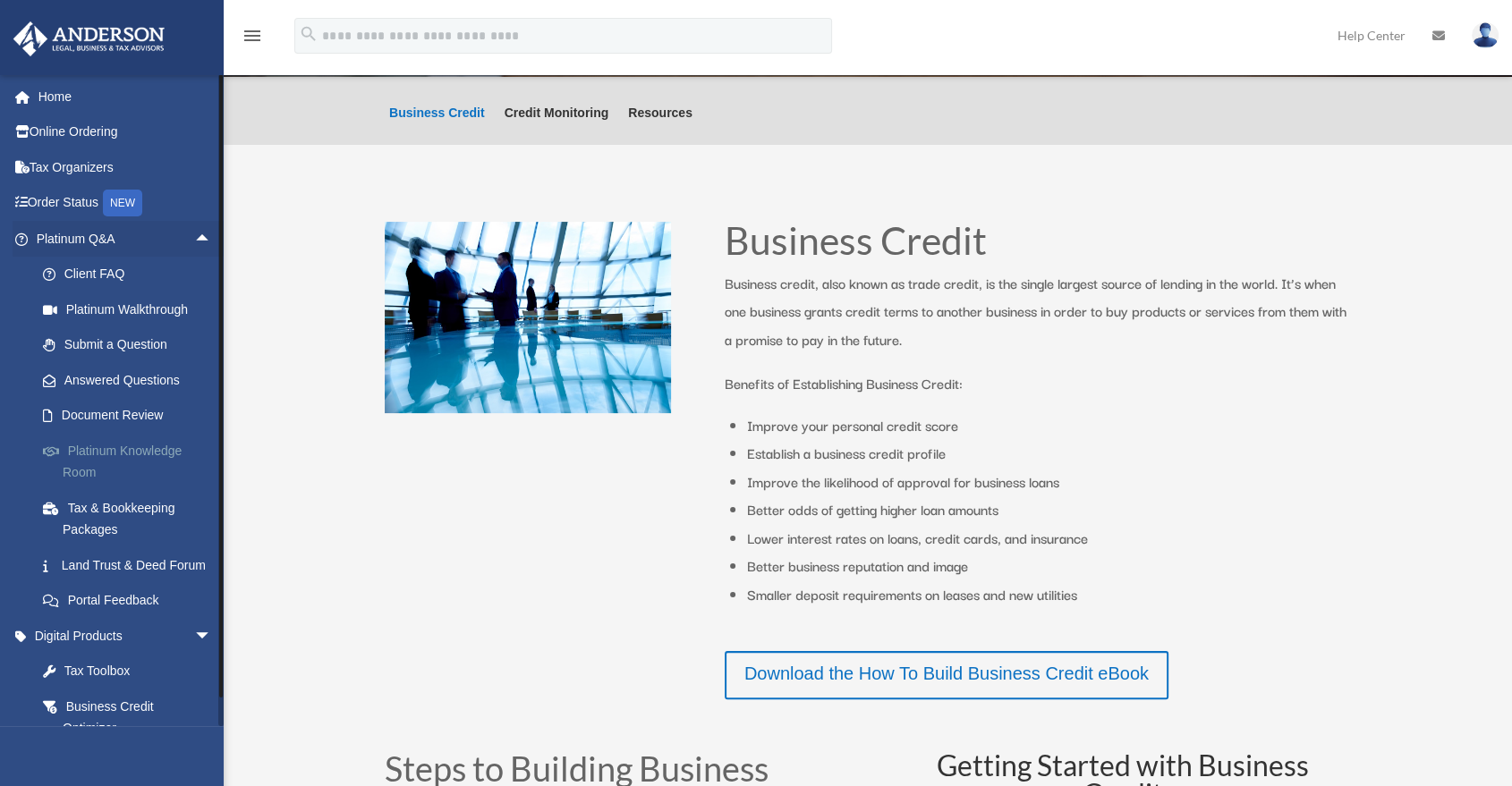
click at [139, 462] on link "Platinum Knowledge Room" at bounding box center [131, 461] width 213 height 57
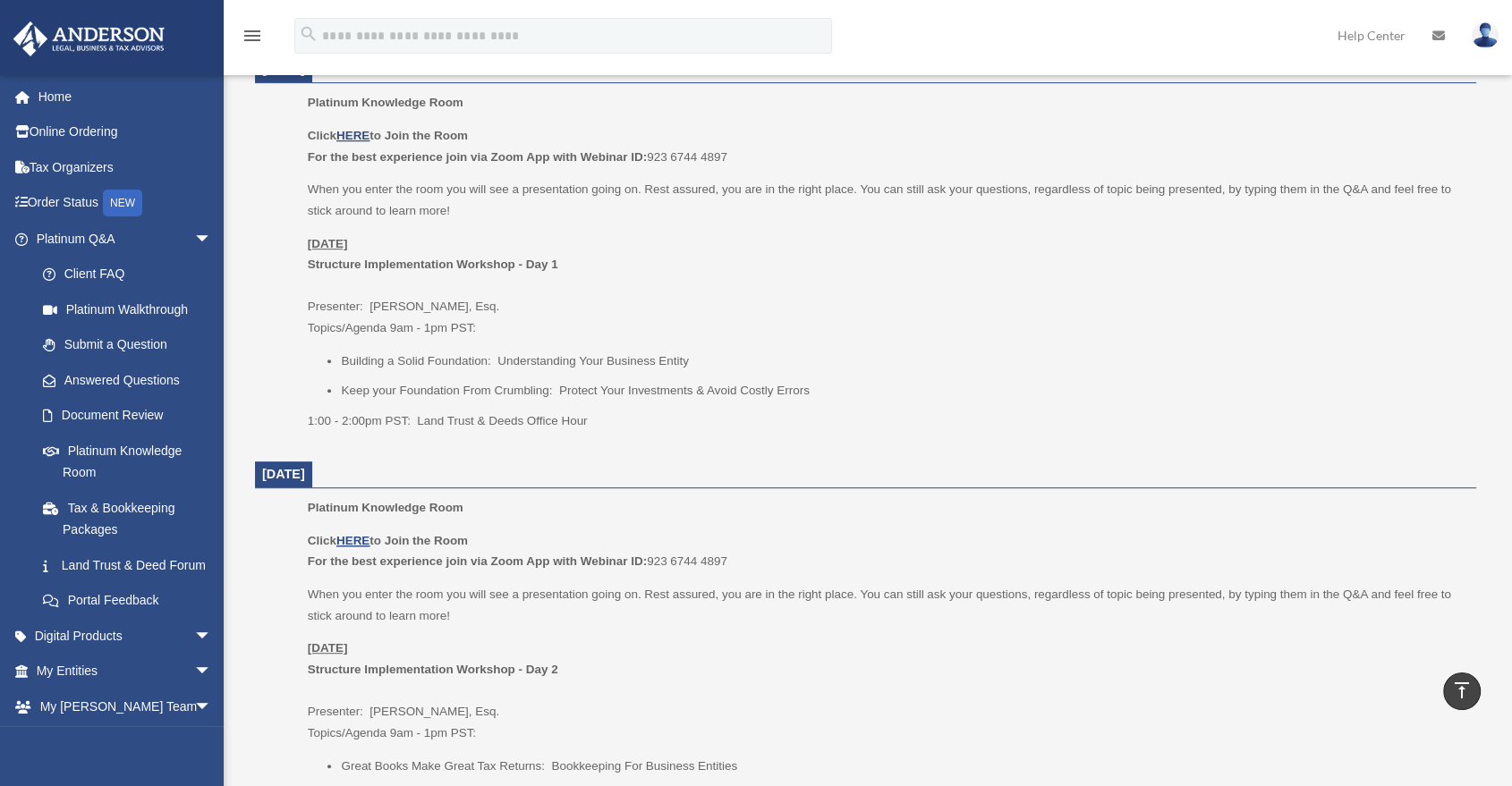
scroll to position [695, 0]
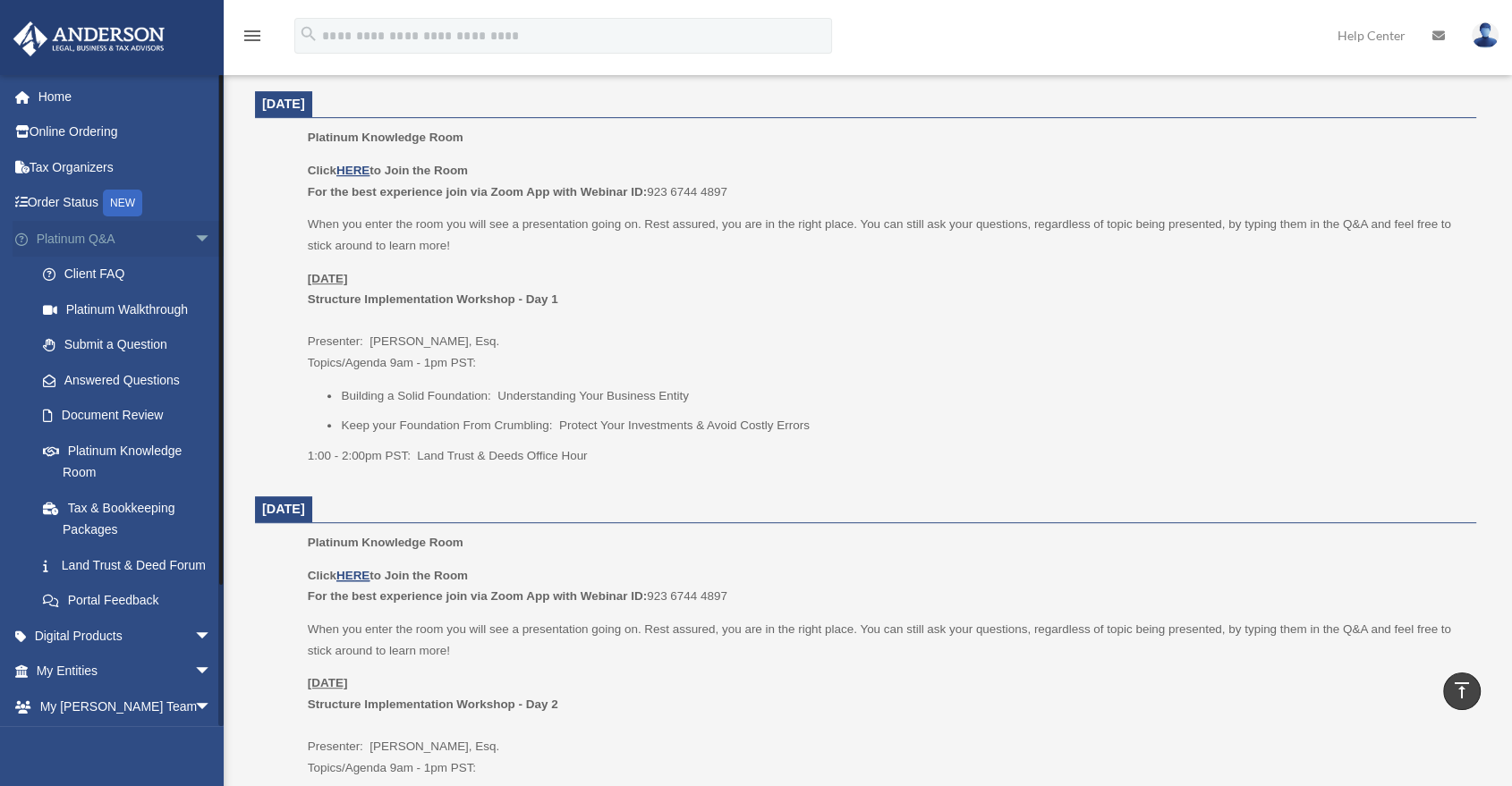
click at [194, 249] on span "arrow_drop_down" at bounding box center [211, 239] width 35 height 36
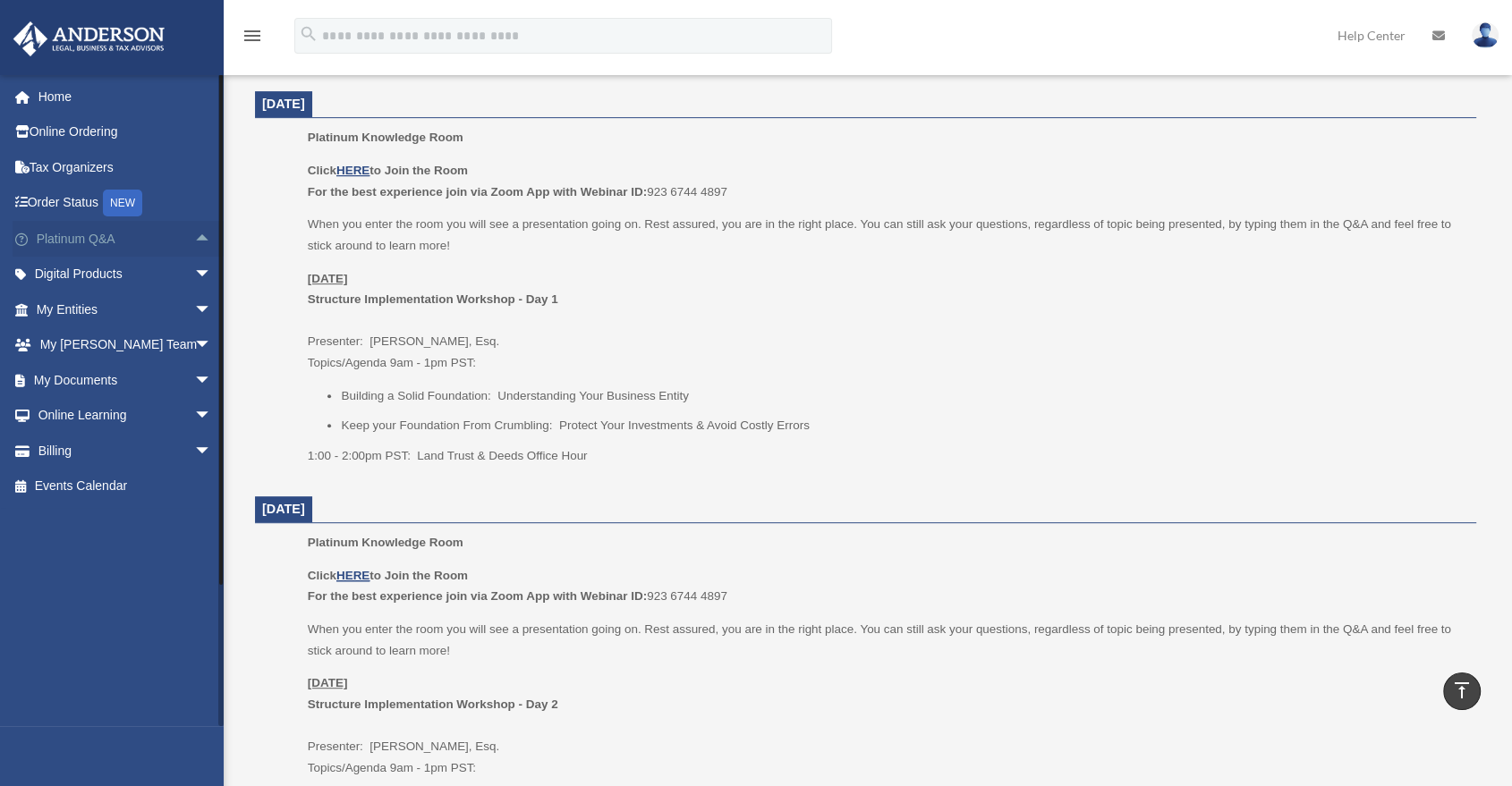
click at [194, 249] on span "arrow_drop_up" at bounding box center [211, 239] width 35 height 36
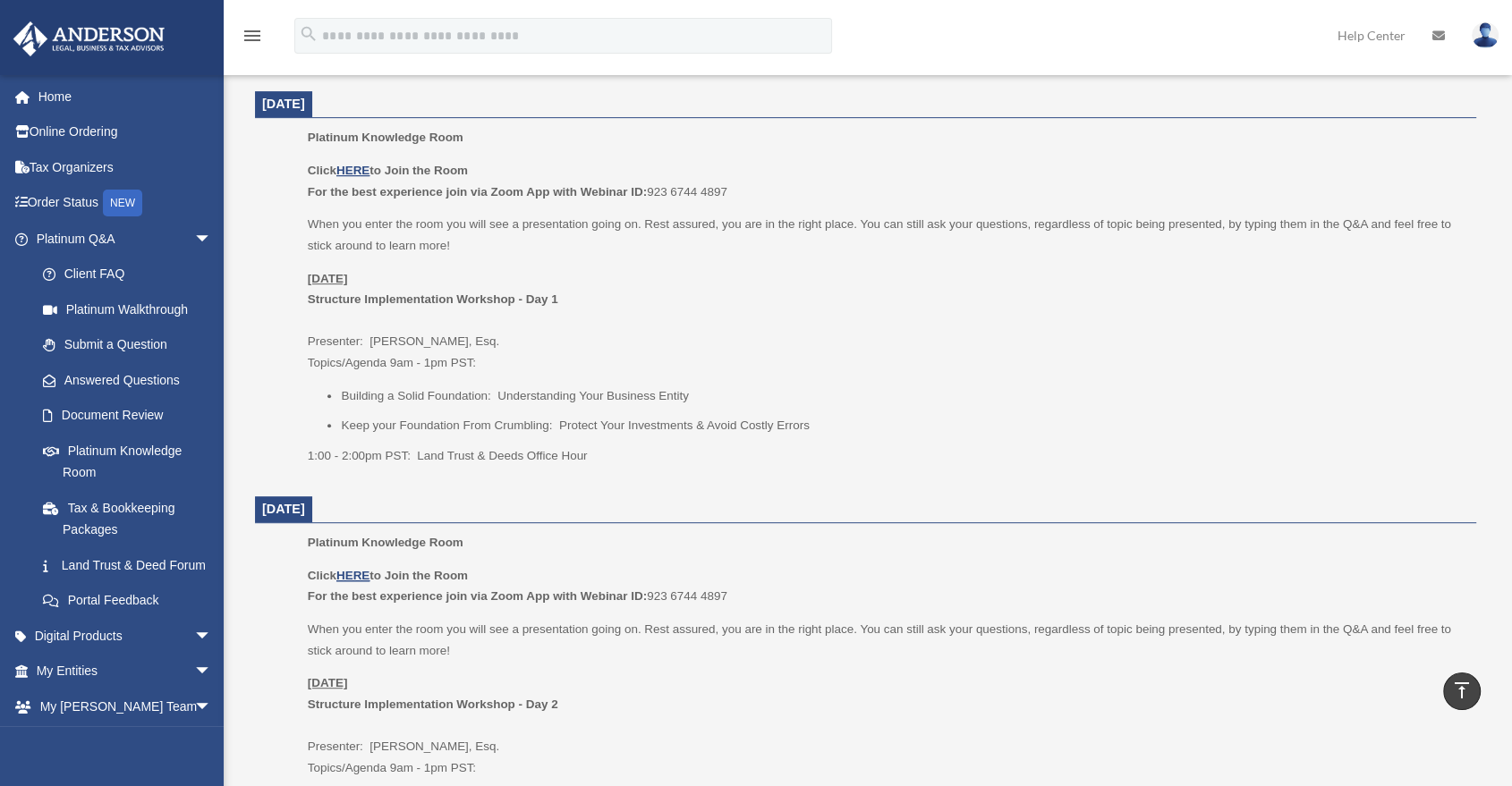
click at [474, 311] on p "[DATE] Structure Implementation Workshop - Day 1 Presenter: [PERSON_NAME], Esq.…" at bounding box center [886, 320] width 1156 height 105
